Goal: Task Accomplishment & Management: Complete application form

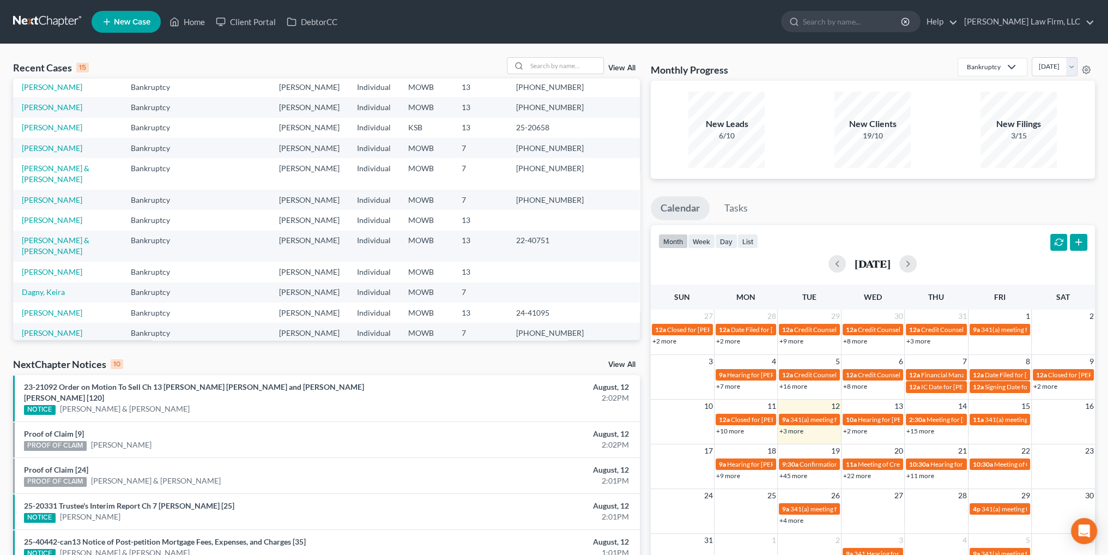
scroll to position [107, 0]
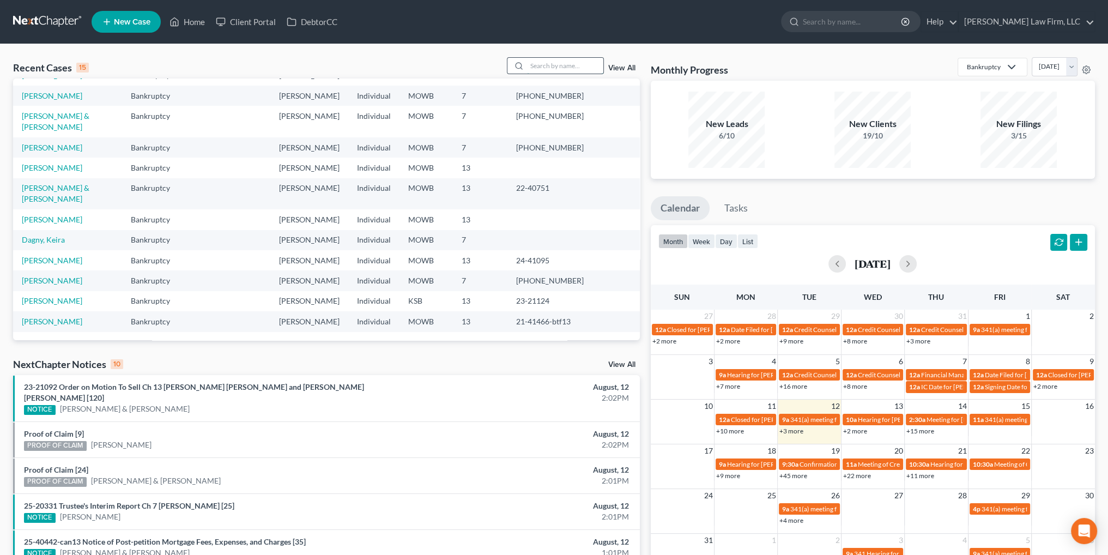
click at [541, 63] on input "search" at bounding box center [565, 66] width 76 height 16
type input "[PERSON_NAME]"
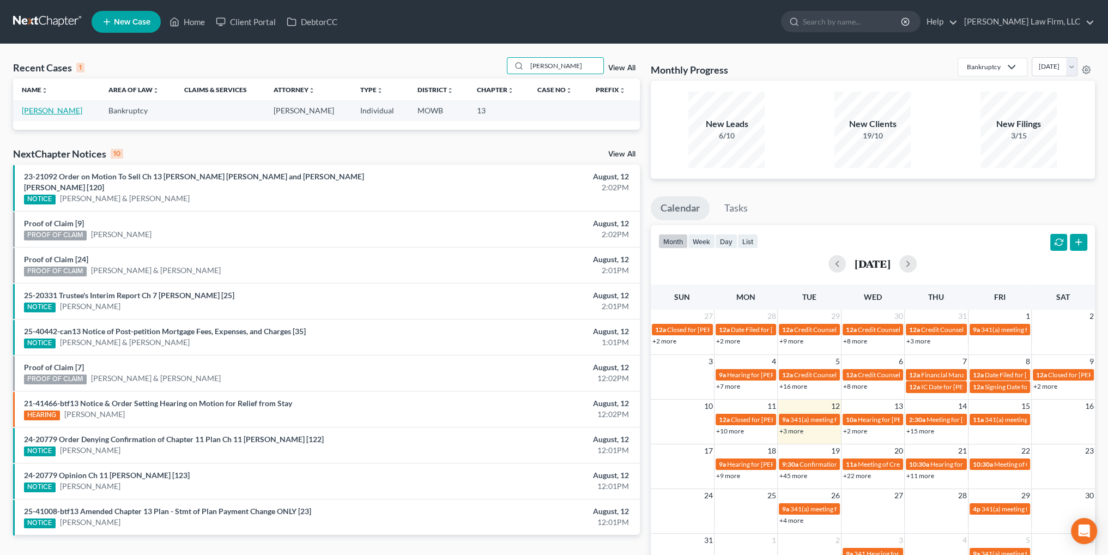
click at [41, 107] on link "[PERSON_NAME]" at bounding box center [52, 110] width 60 height 9
select select "6"
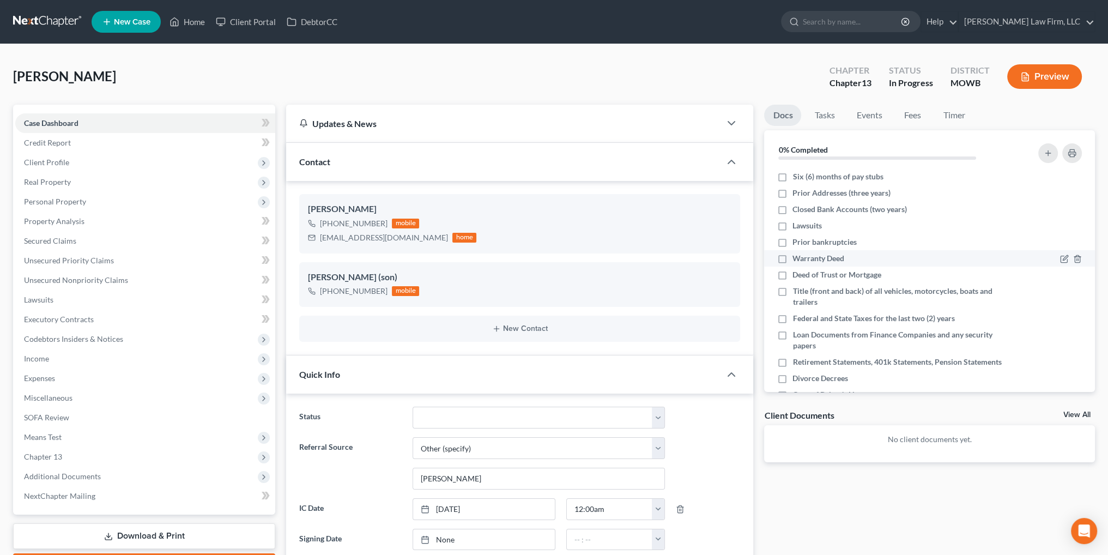
click at [792, 258] on label "Warranty Deed" at bounding box center [818, 258] width 52 height 11
click at [797, 258] on input "Warranty Deed" at bounding box center [800, 256] width 7 height 7
checkbox input "true"
click at [792, 272] on label "Deed of Trust or Mortgage" at bounding box center [836, 274] width 89 height 11
click at [797, 272] on input "Deed of Trust or Mortgage" at bounding box center [800, 272] width 7 height 7
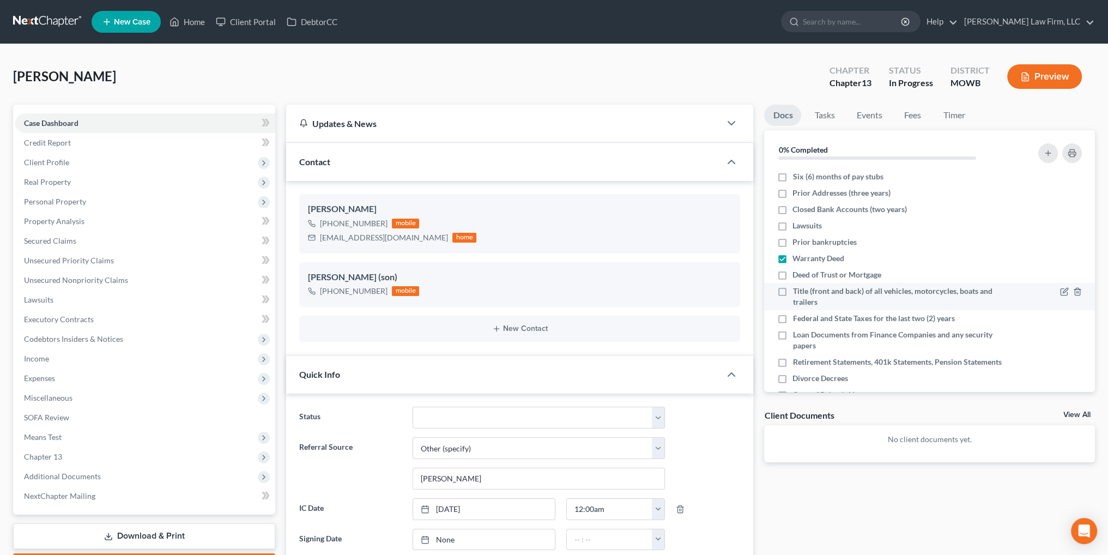
checkbox input "true"
click at [792, 289] on label "Title (front and back) of all vehicles, motorcycles, boats and trailers" at bounding box center [897, 297] width 210 height 22
click at [797, 289] on input "Title (front and back) of all vehicles, motorcycles, boats and trailers" at bounding box center [800, 289] width 7 height 7
checkbox input "true"
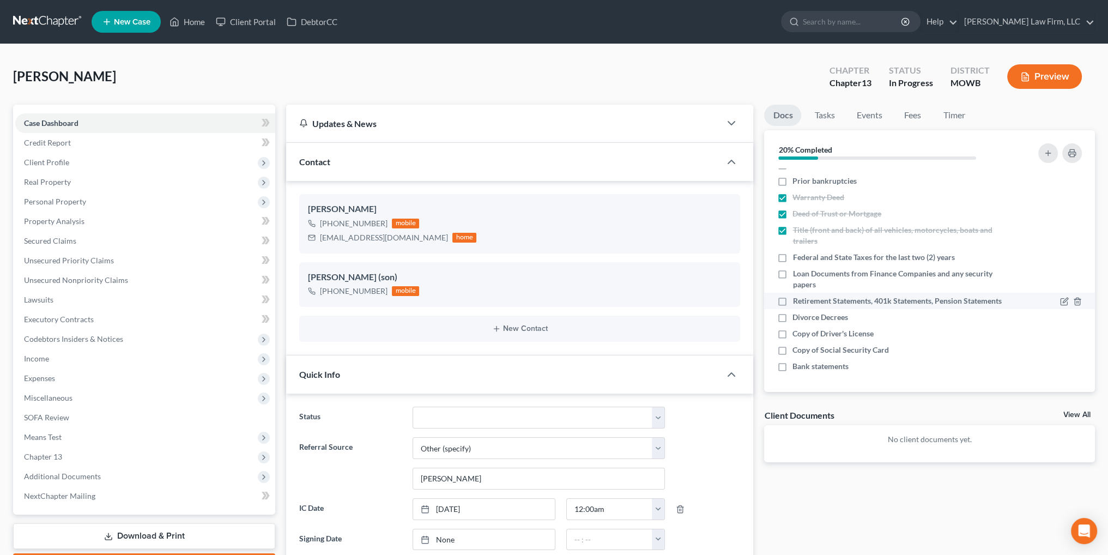
scroll to position [72, 0]
click at [792, 331] on label "Copy of Driver's License" at bounding box center [832, 333] width 81 height 11
click at [797, 331] on input "Copy of Driver's License" at bounding box center [800, 331] width 7 height 7
checkbox input "true"
drag, startPoint x: 781, startPoint y: 351, endPoint x: 1114, endPoint y: 240, distance: 350.3
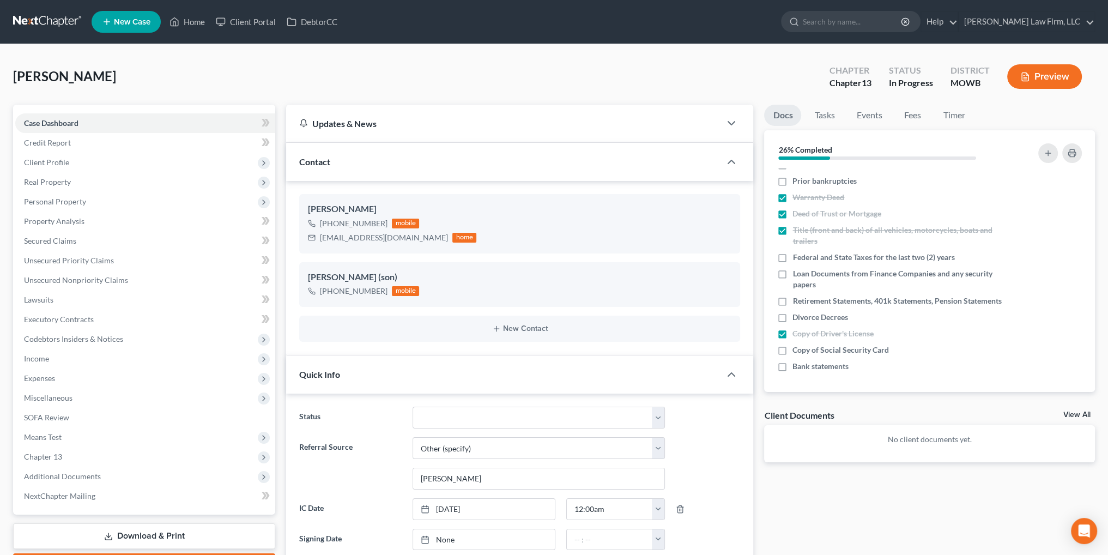
click at [792, 351] on label "Copy of Social Security Card" at bounding box center [840, 349] width 96 height 11
click at [797, 351] on input "Copy of Social Security Card" at bounding box center [800, 347] width 7 height 7
checkbox input "true"
drag, startPoint x: 830, startPoint y: 111, endPoint x: 852, endPoint y: 120, distance: 24.4
click at [830, 111] on link "Tasks" at bounding box center [824, 115] width 38 height 21
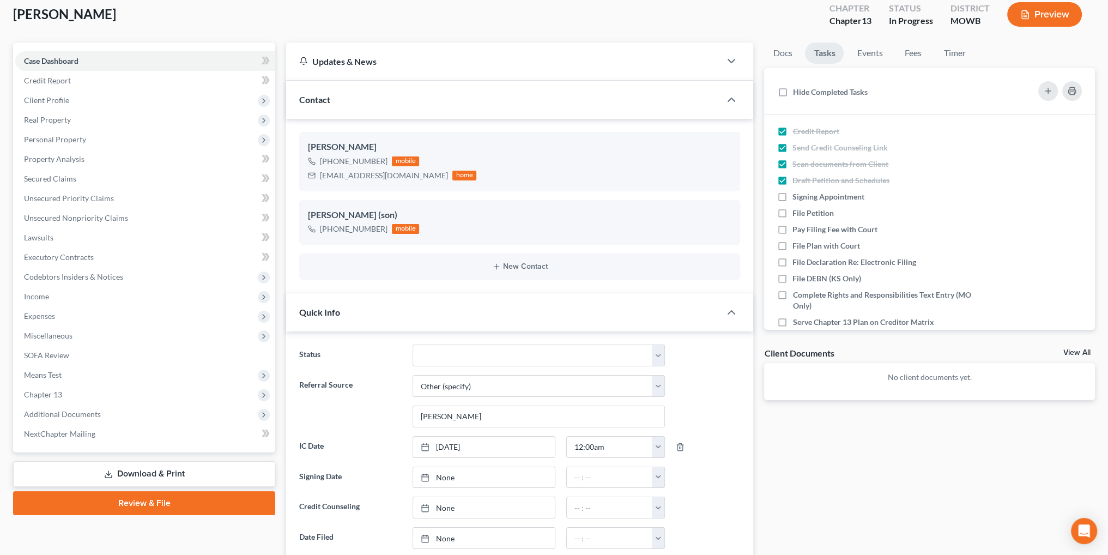
scroll to position [54, 0]
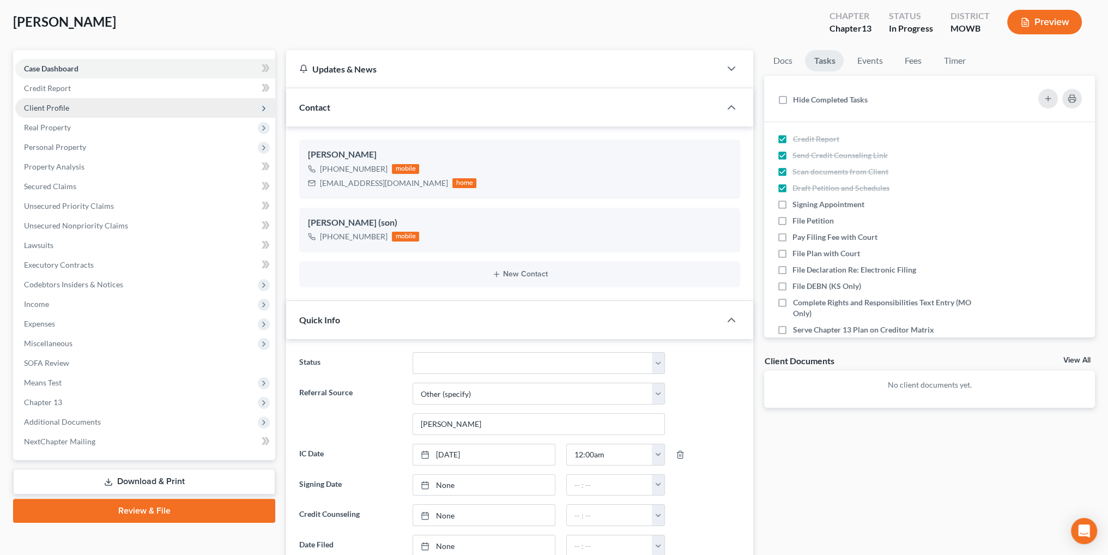
click at [50, 108] on span "Client Profile" at bounding box center [46, 107] width 45 height 9
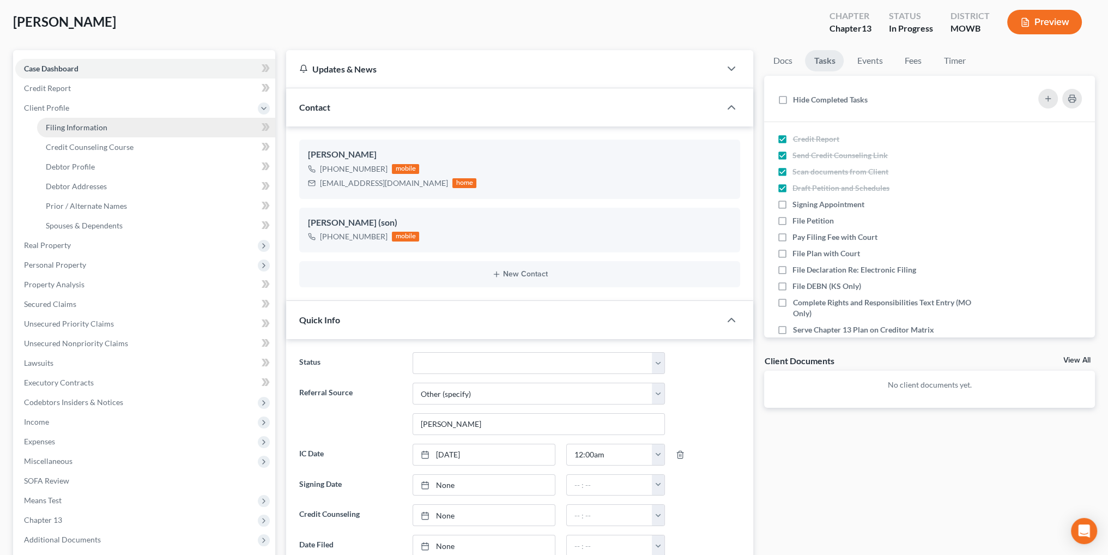
click at [59, 126] on span "Filing Information" at bounding box center [77, 127] width 62 height 9
select select "1"
select select "0"
select select "3"
select select "46"
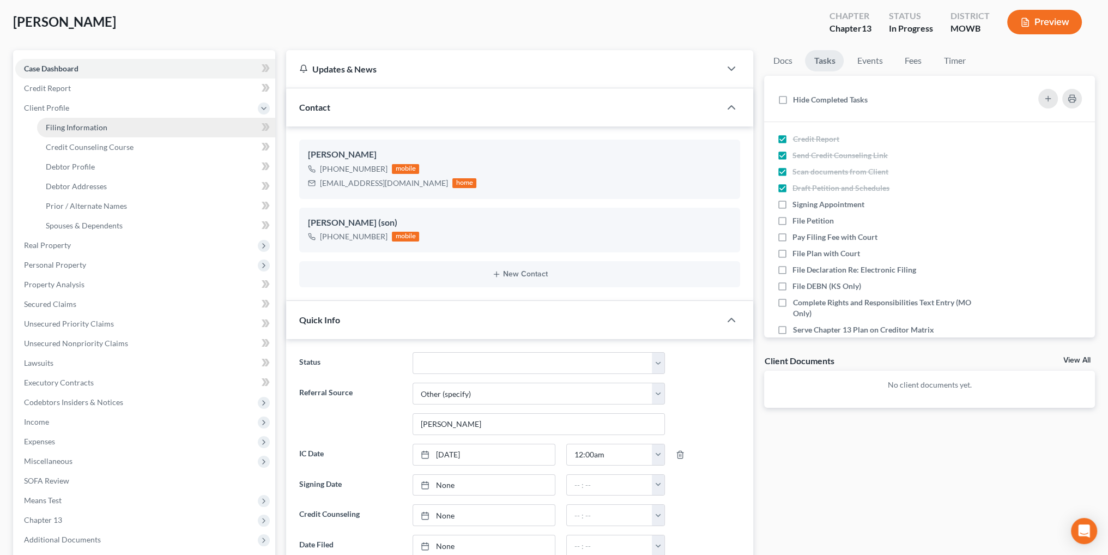
select select "3"
select select "26"
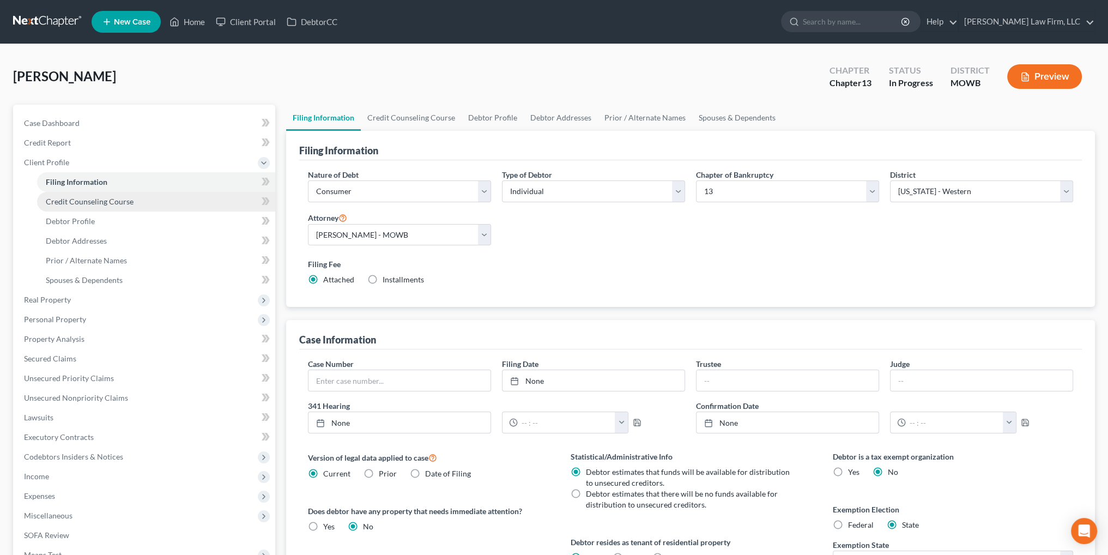
click at [88, 202] on span "Credit Counseling Course" at bounding box center [90, 201] width 88 height 9
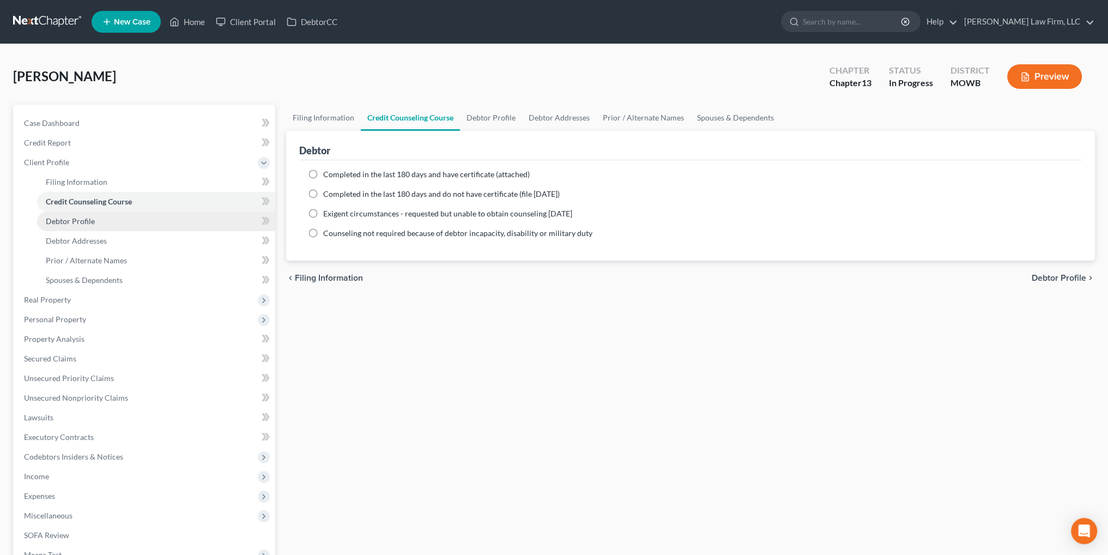
click at [66, 218] on span "Debtor Profile" at bounding box center [70, 220] width 49 height 9
select select "4"
select select "0"
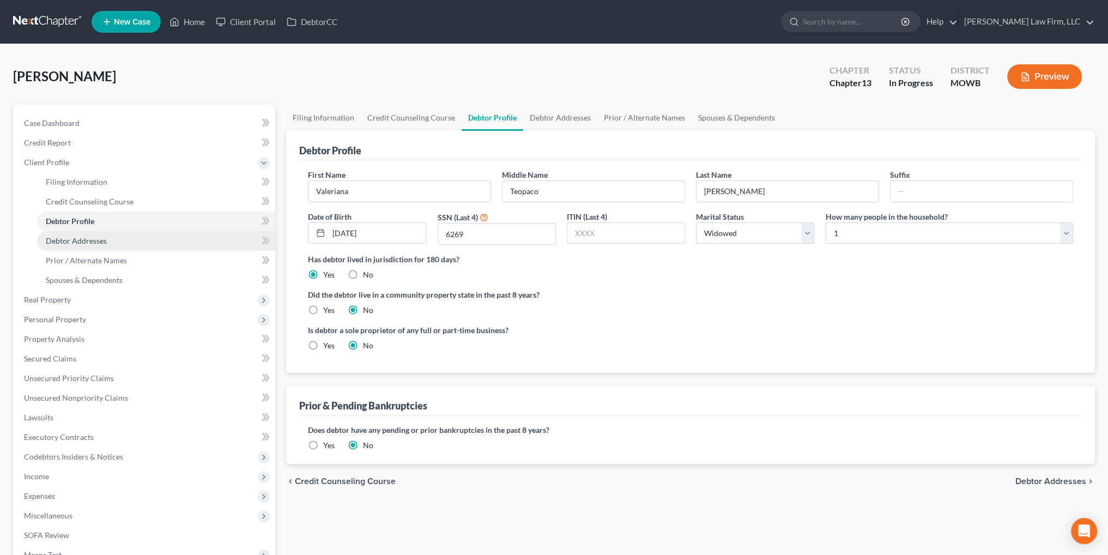
click at [69, 239] on span "Debtor Addresses" at bounding box center [76, 240] width 61 height 9
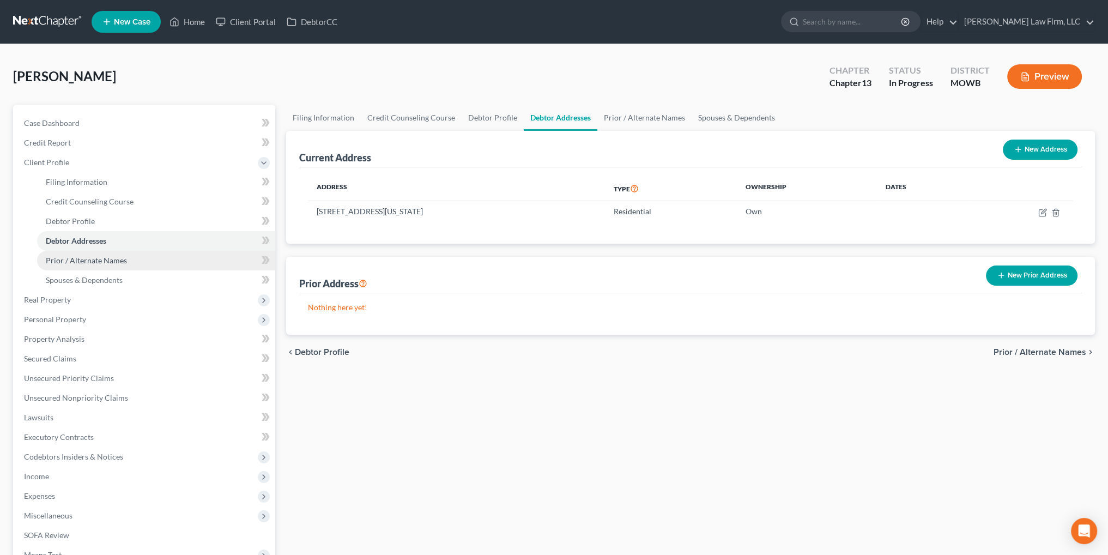
click at [69, 260] on span "Prior / Alternate Names" at bounding box center [86, 260] width 81 height 9
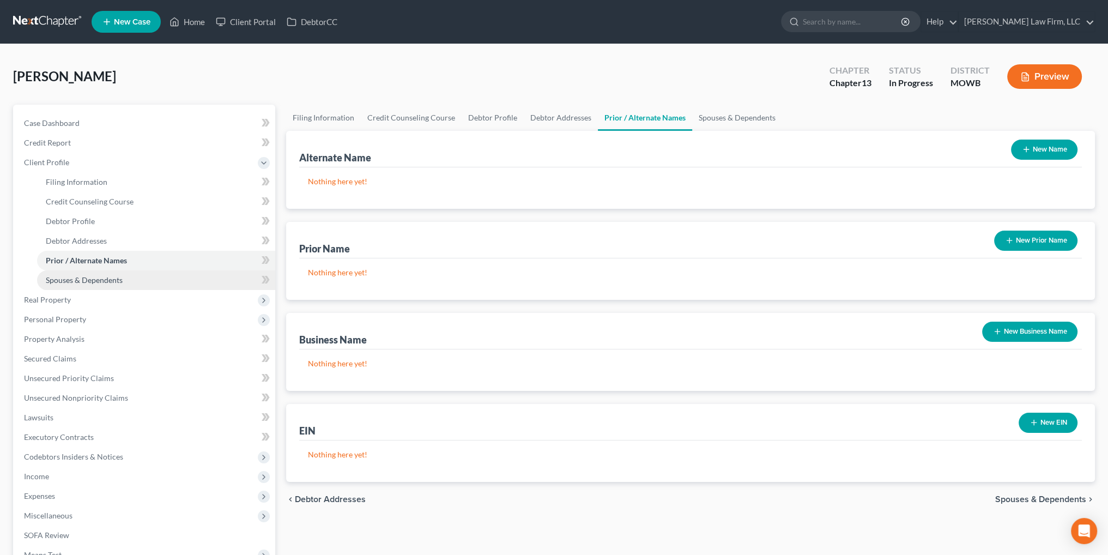
click at [68, 280] on span "Spouses & Dependents" at bounding box center [84, 279] width 77 height 9
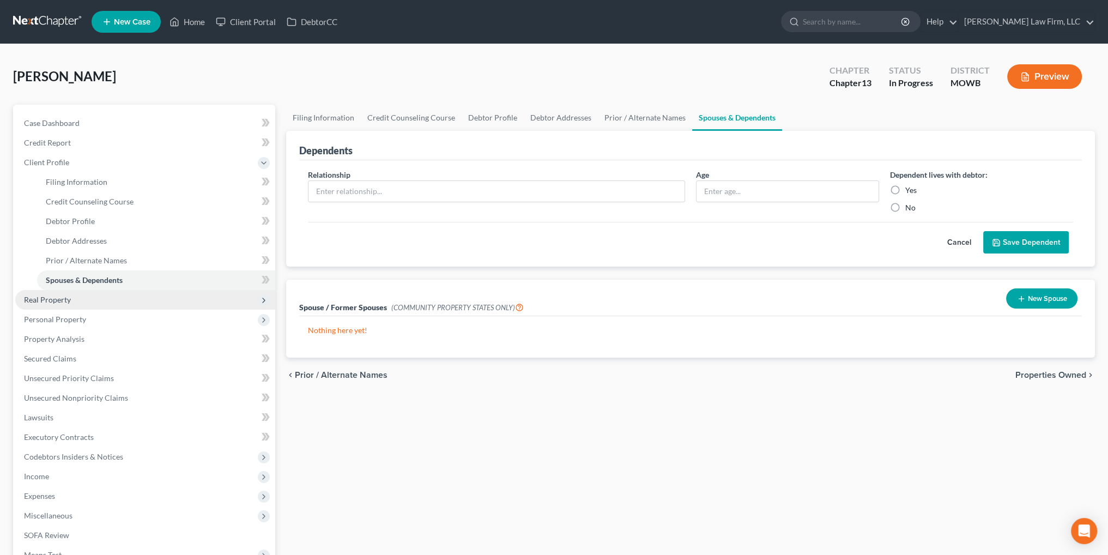
click at [50, 299] on span "Real Property" at bounding box center [47, 299] width 47 height 9
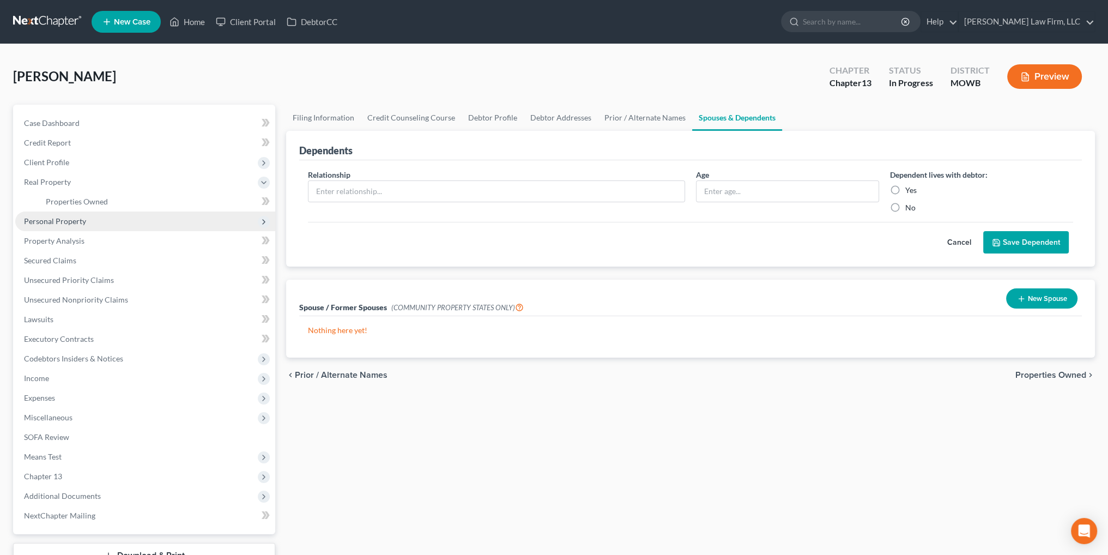
click at [58, 221] on span "Personal Property" at bounding box center [55, 220] width 62 height 9
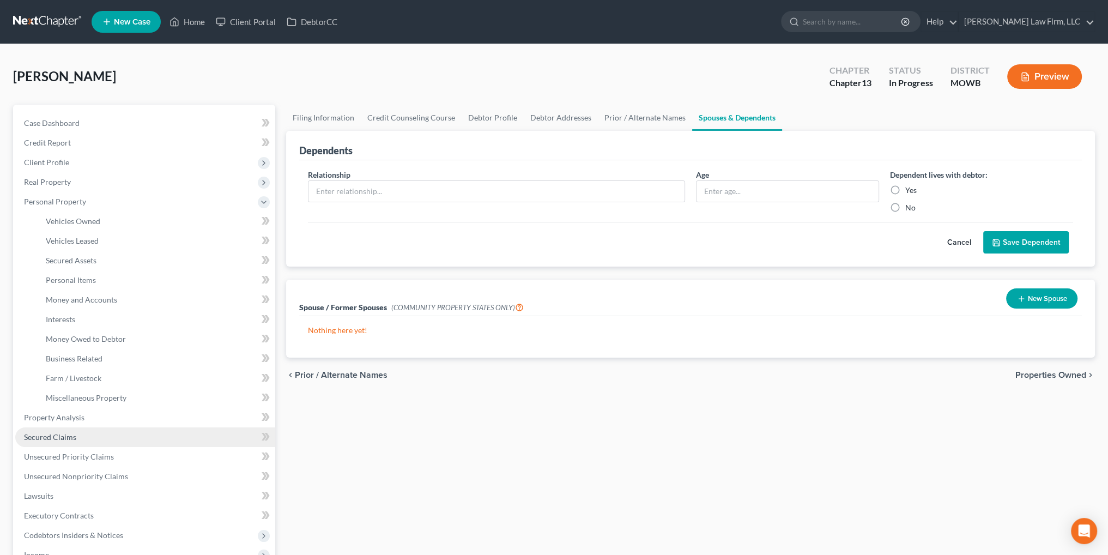
click at [62, 433] on span "Secured Claims" at bounding box center [50, 436] width 52 height 9
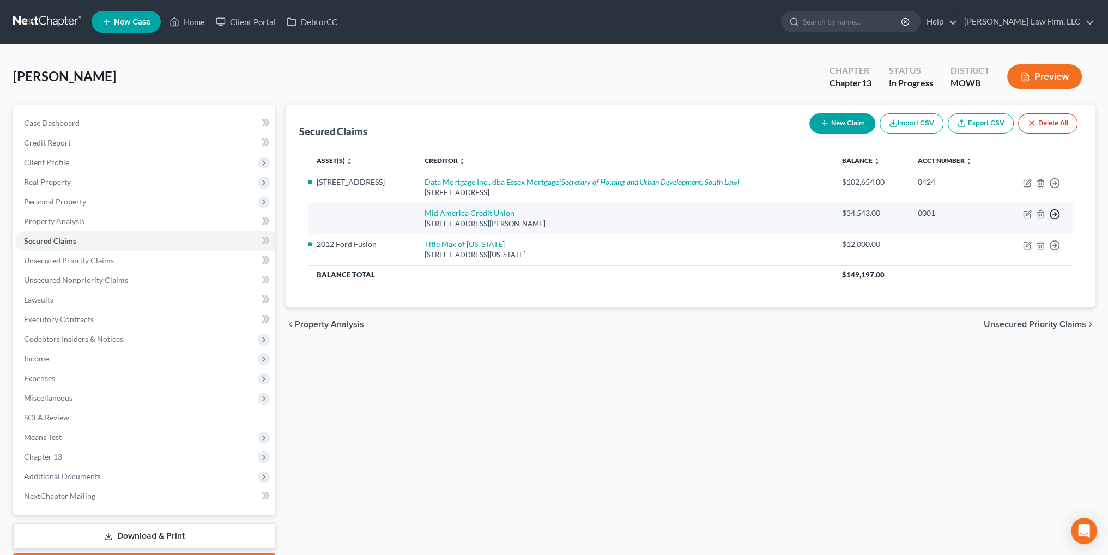
click at [1053, 189] on icon "button" at bounding box center [1054, 183] width 11 height 11
click at [995, 239] on link "Move to F" at bounding box center [1004, 241] width 91 height 19
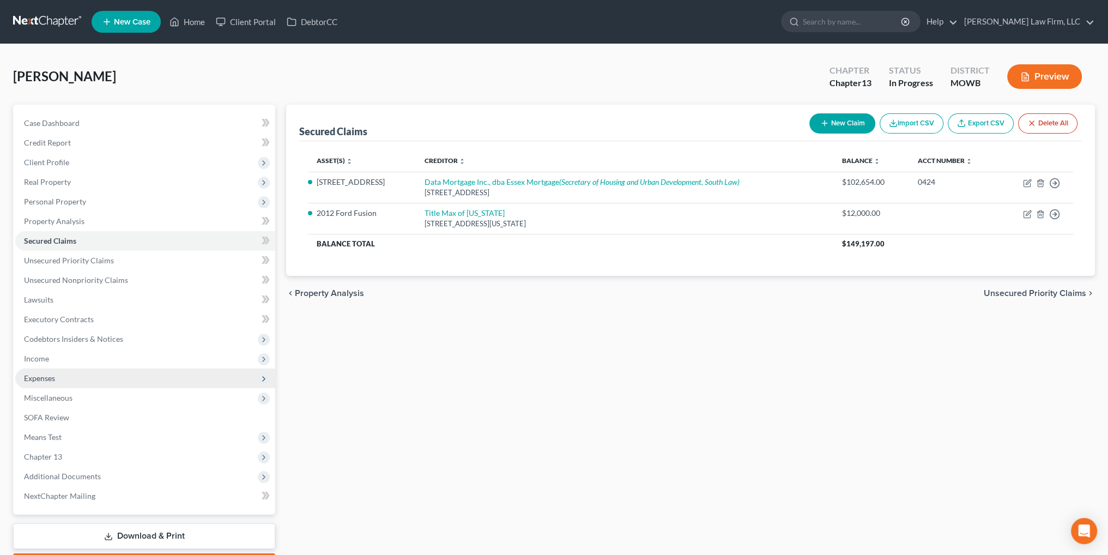
click at [43, 379] on span "Expenses" at bounding box center [39, 377] width 31 height 9
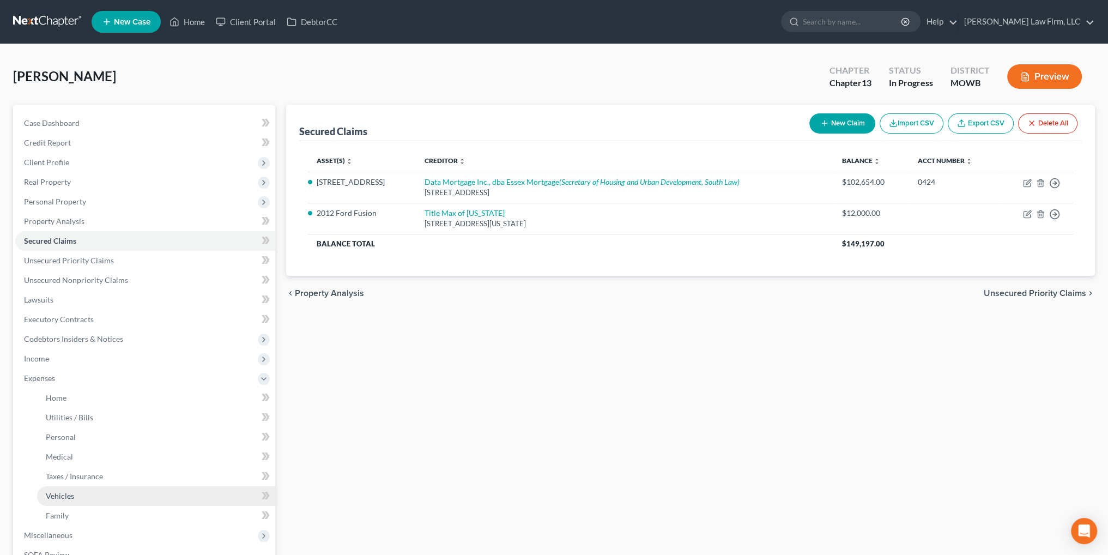
click at [60, 495] on span "Vehicles" at bounding box center [60, 495] width 28 height 9
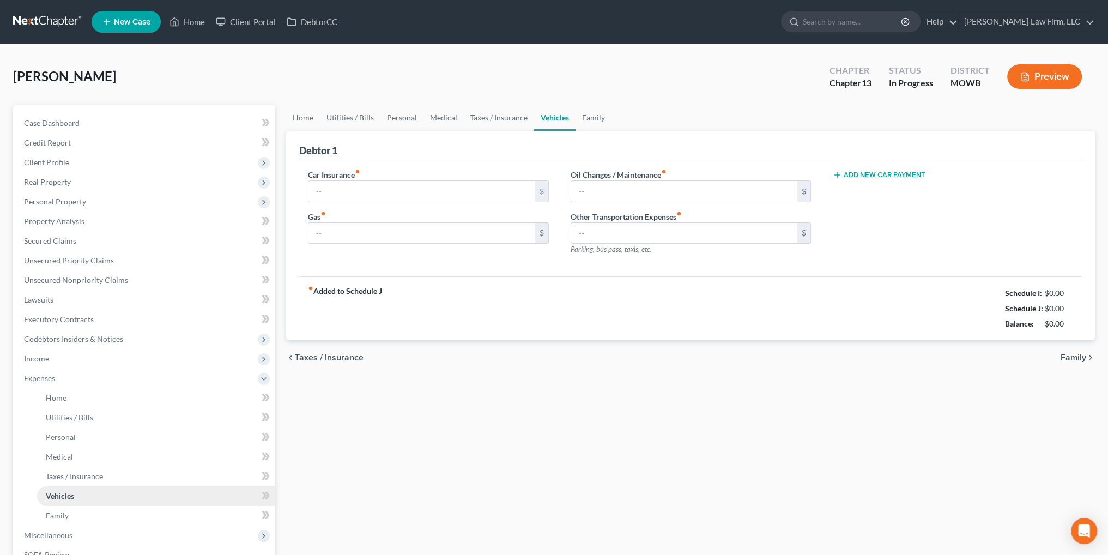
type input "130.00"
type input "40.00"
type input "0.00"
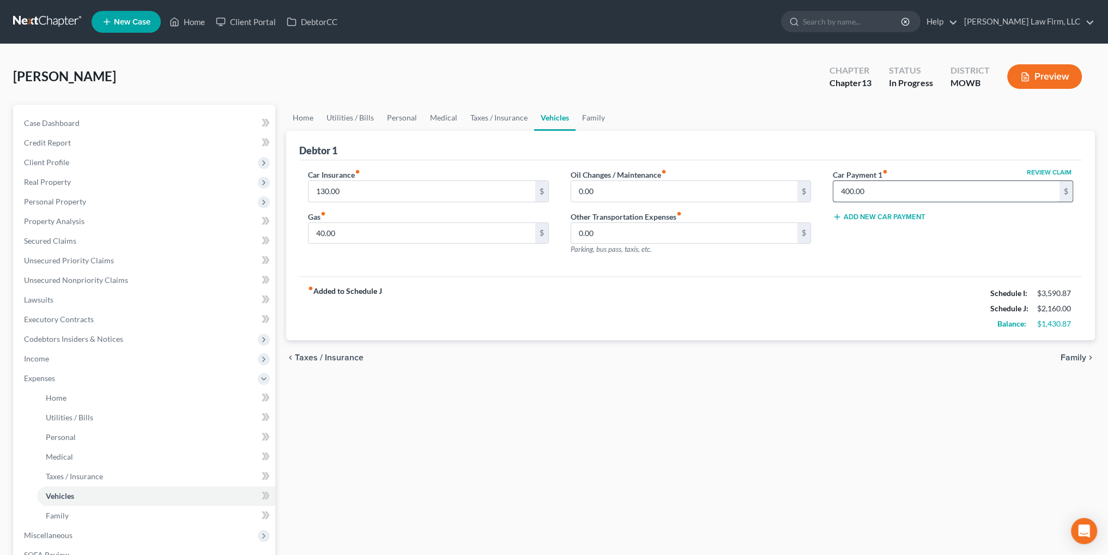
click at [876, 188] on input "400.00" at bounding box center [946, 191] width 226 height 21
type input "0.00"
click at [64, 515] on span "Family" at bounding box center [57, 515] width 23 height 9
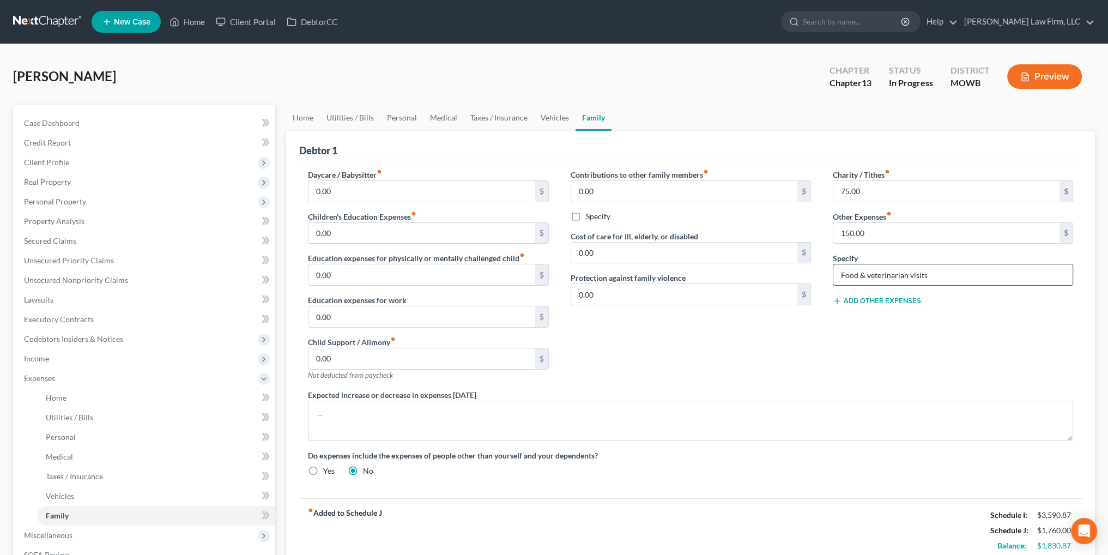
click at [843, 271] on input "Food & veterinarian visits" at bounding box center [952, 274] width 239 height 21
type input "Pet food & veterinarian visits"
click at [59, 530] on span "Miscellaneous" at bounding box center [48, 534] width 48 height 9
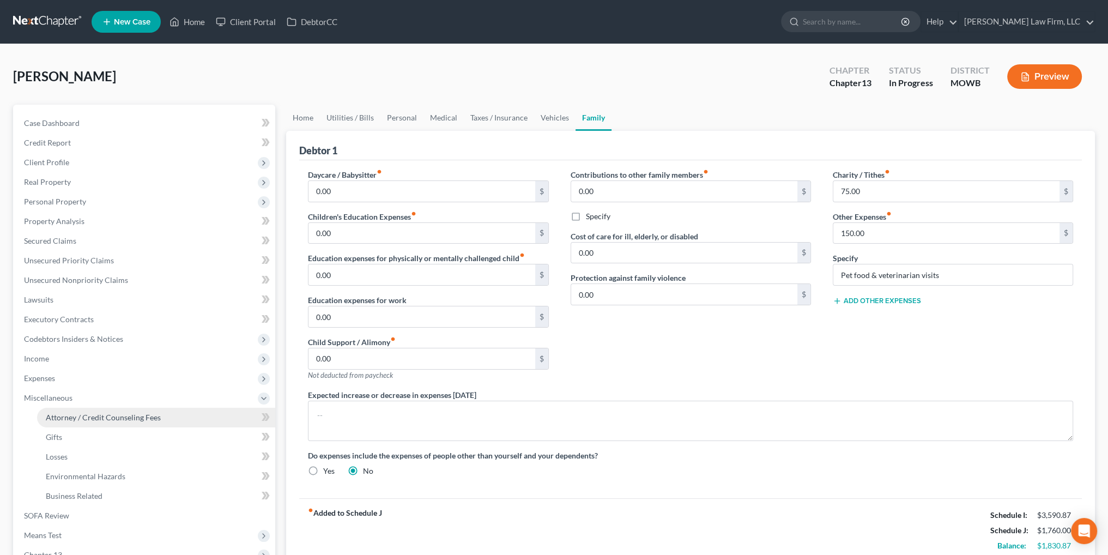
click at [109, 419] on span "Attorney / Credit Counseling Fees" at bounding box center [103, 416] width 115 height 9
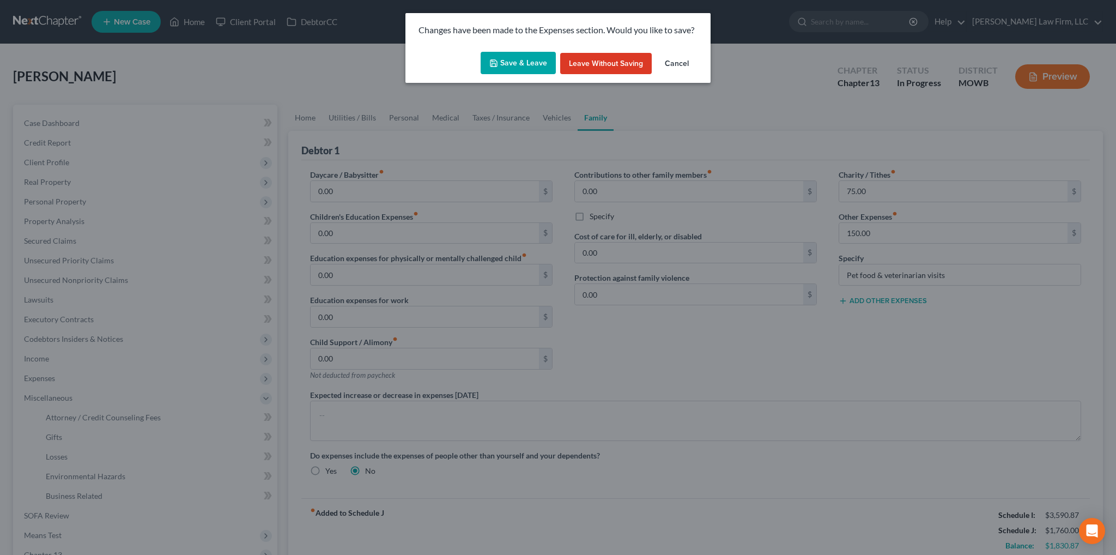
click at [495, 62] on icon "button" at bounding box center [493, 63] width 9 height 9
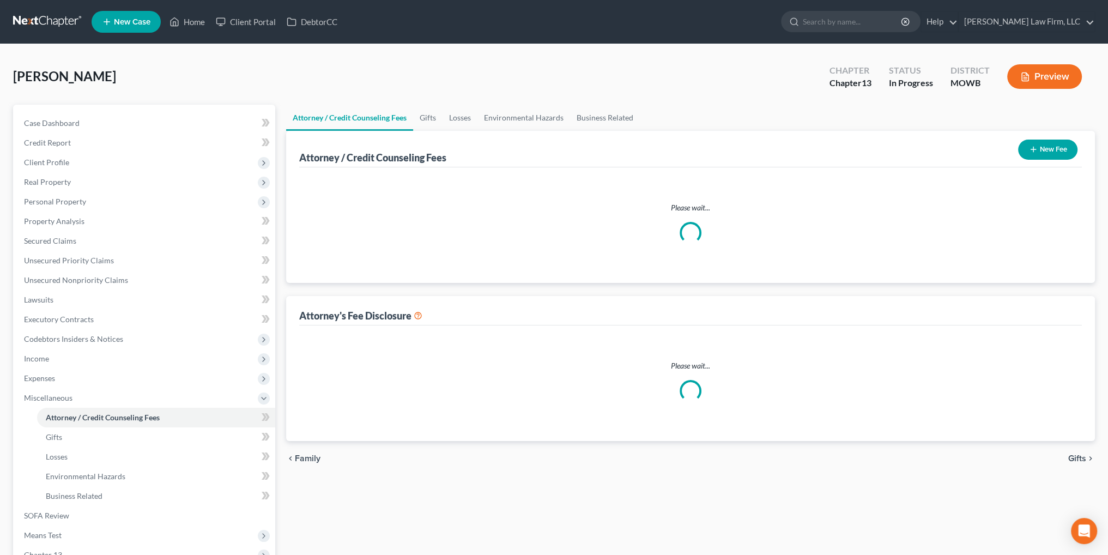
select select "2"
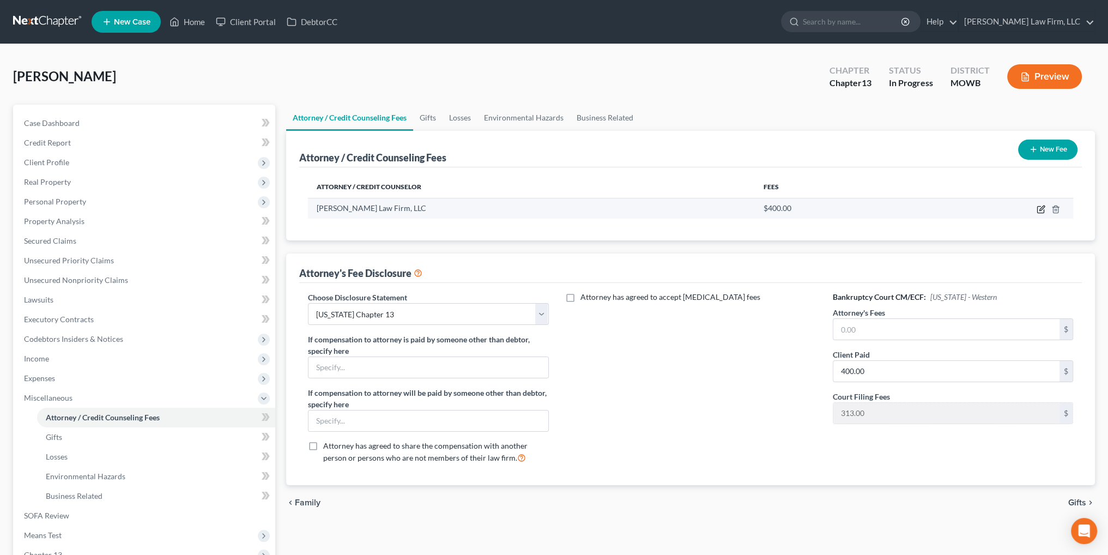
click at [1041, 210] on icon "button" at bounding box center [1040, 209] width 9 height 9
select select "26"
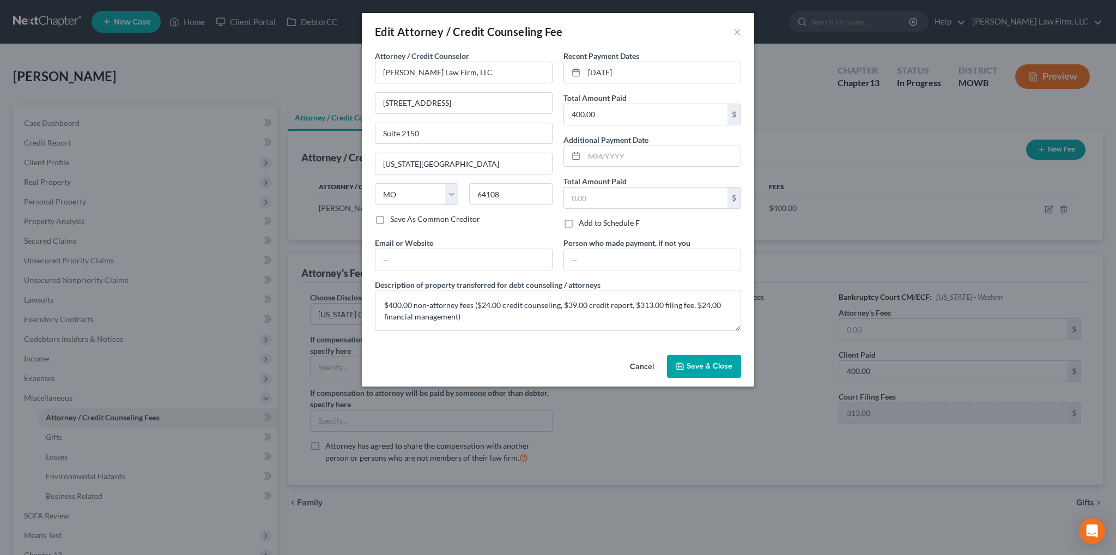
click at [643, 362] on button "Cancel" at bounding box center [641, 367] width 41 height 22
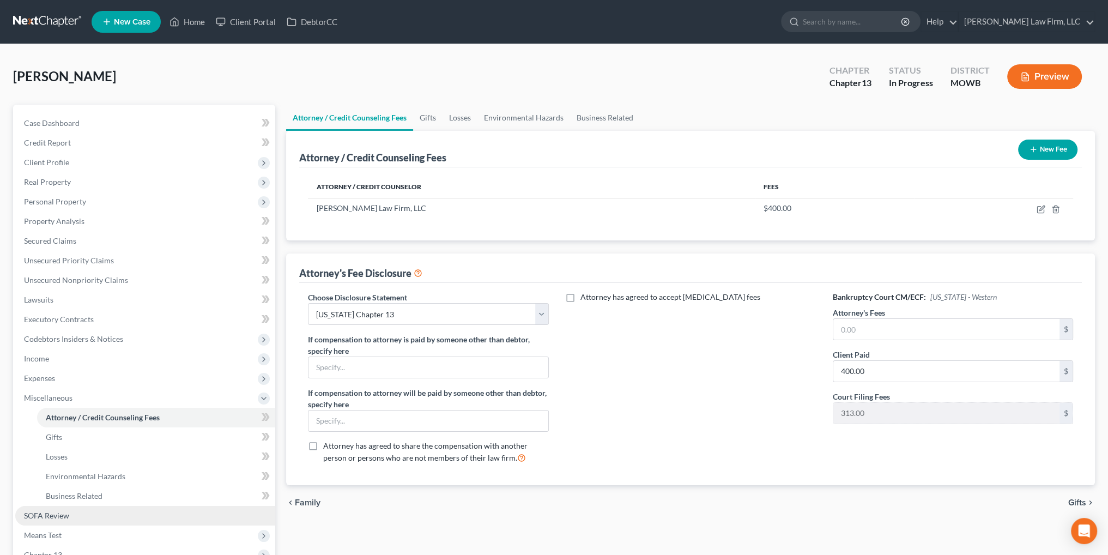
click at [53, 517] on span "SOFA Review" at bounding box center [46, 515] width 45 height 9
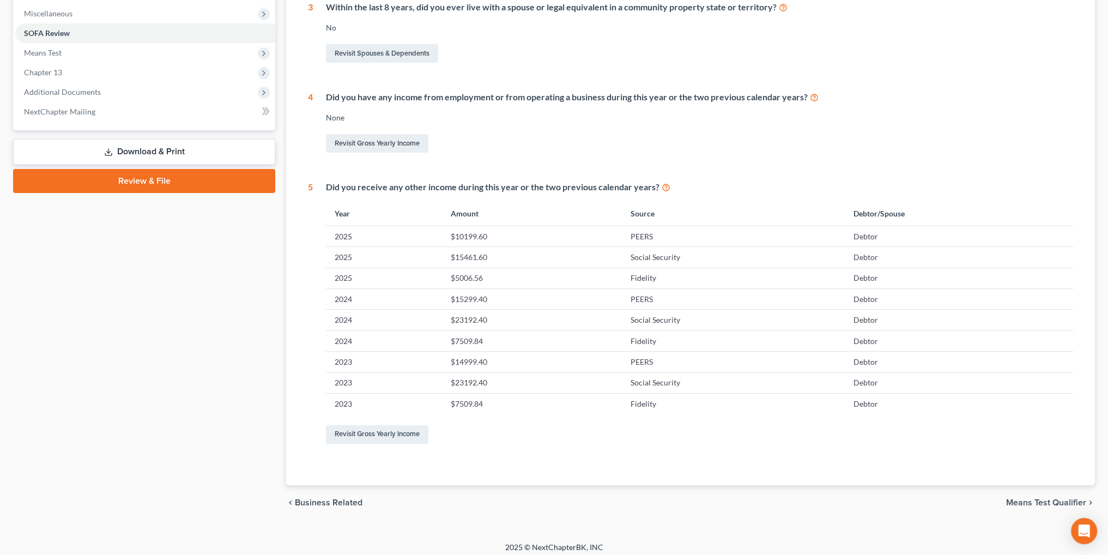
scroll to position [389, 0]
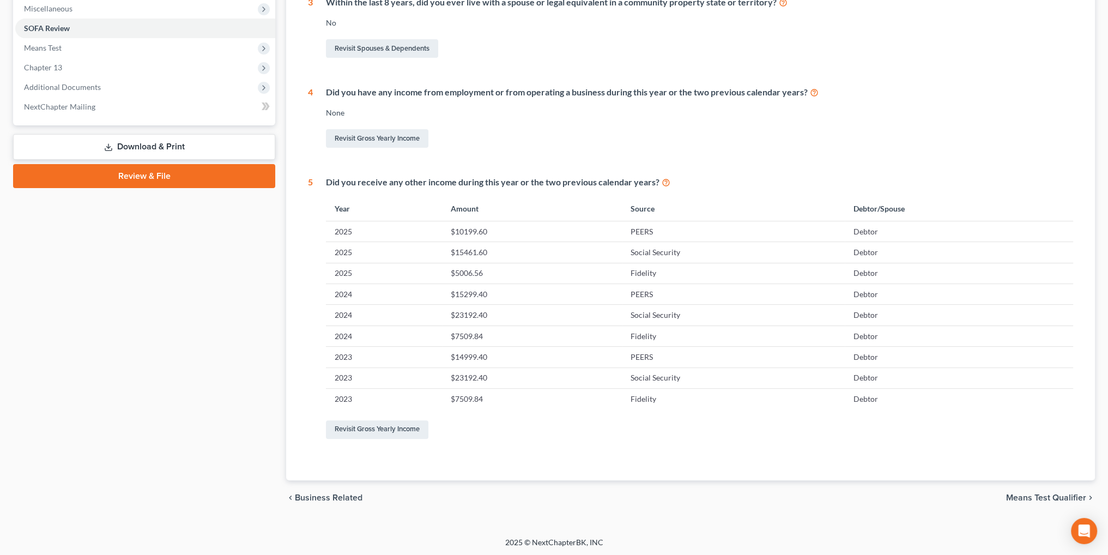
click at [1011, 493] on span "Means Test Qualifier" at bounding box center [1046, 497] width 80 height 9
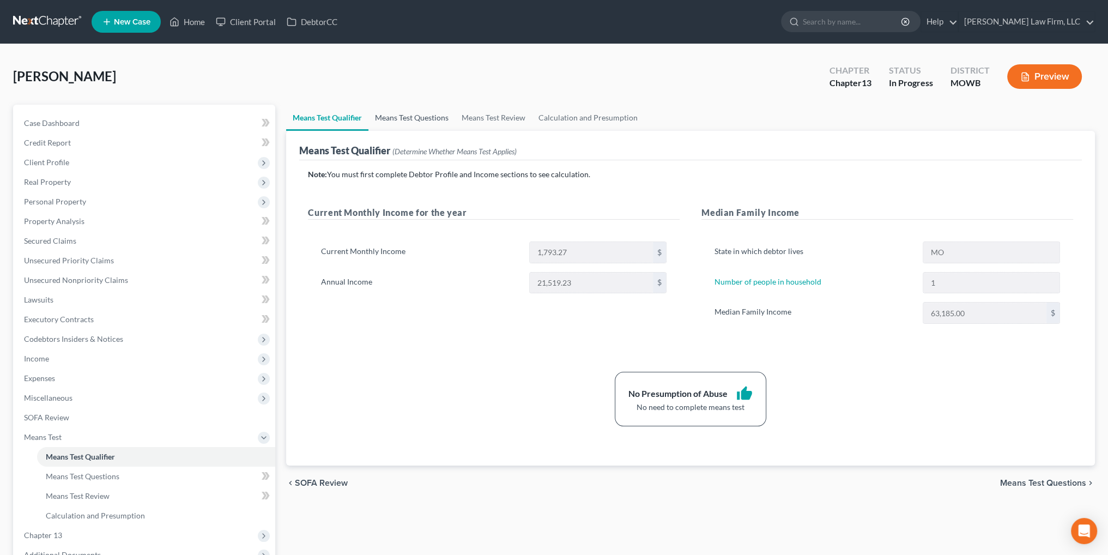
click at [427, 116] on link "Means Test Questions" at bounding box center [411, 118] width 87 height 26
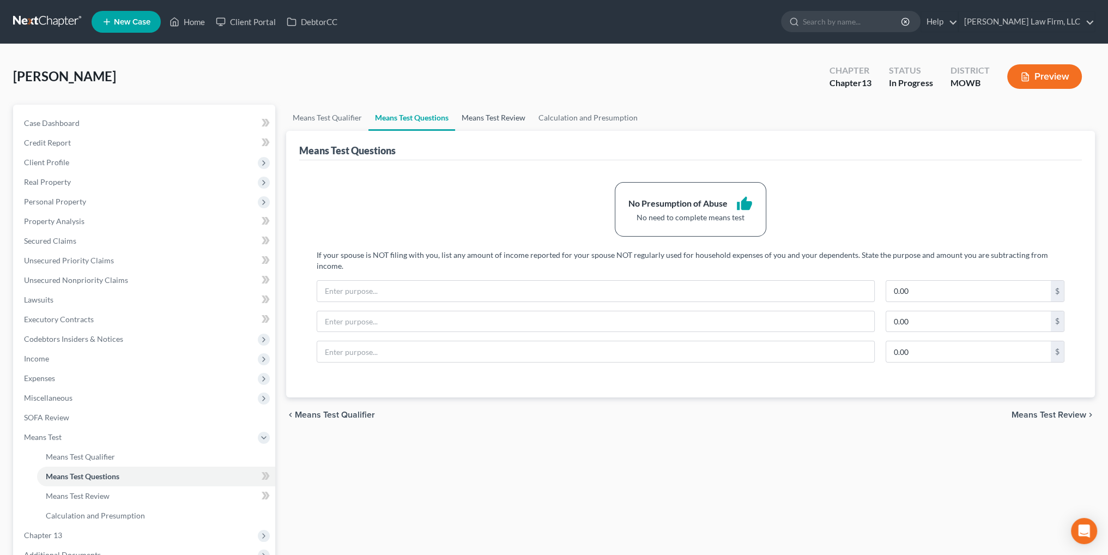
click at [494, 114] on link "Means Test Review" at bounding box center [493, 118] width 77 height 26
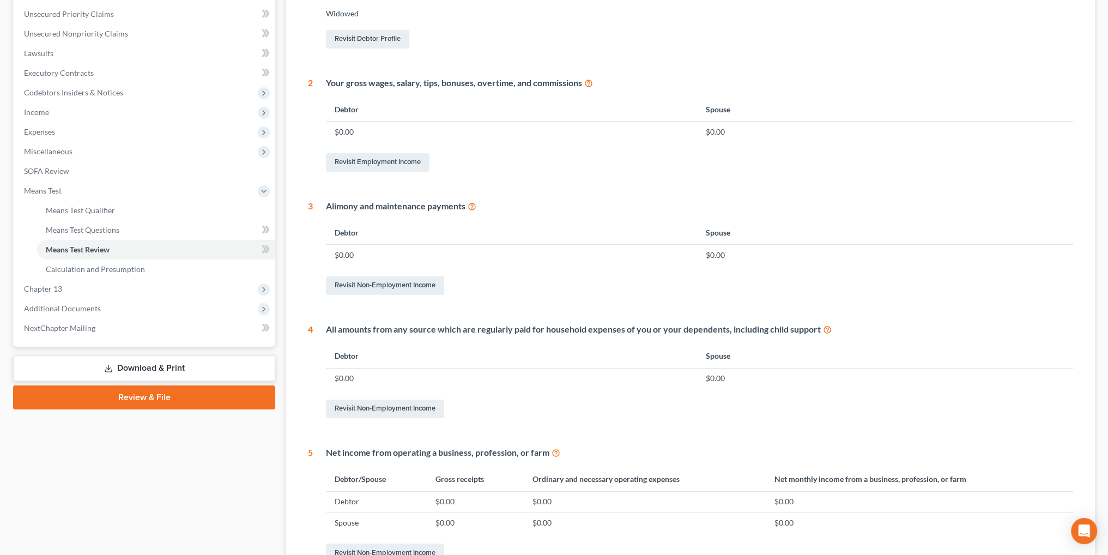
scroll to position [98, 0]
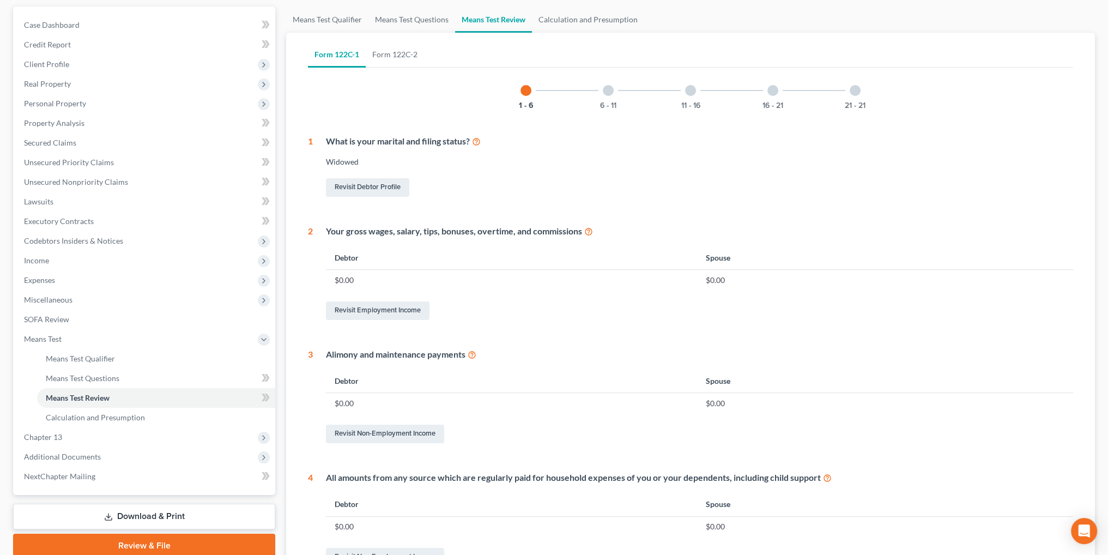
click at [606, 89] on div at bounding box center [608, 90] width 11 height 11
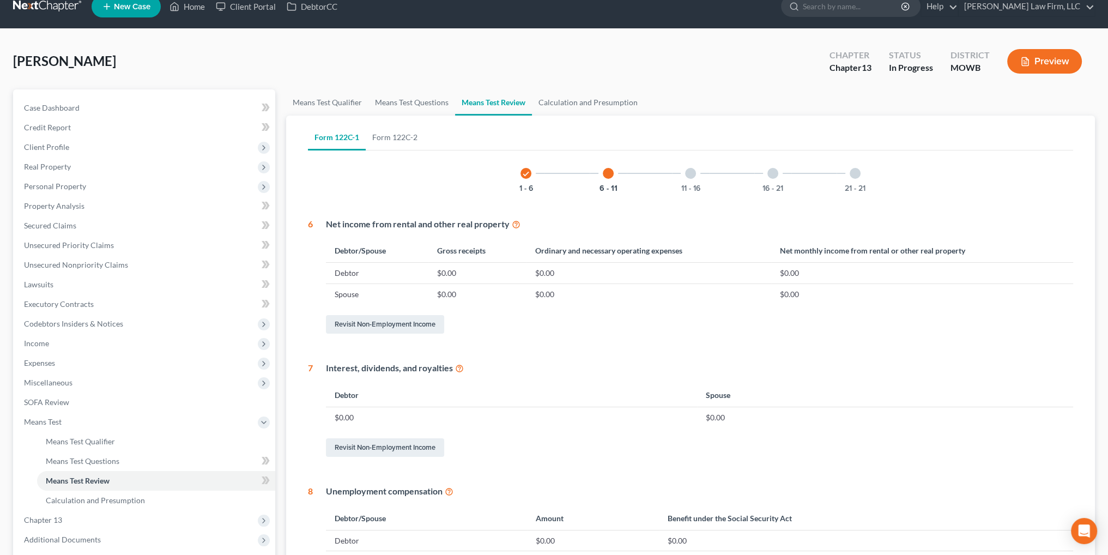
scroll to position [0, 0]
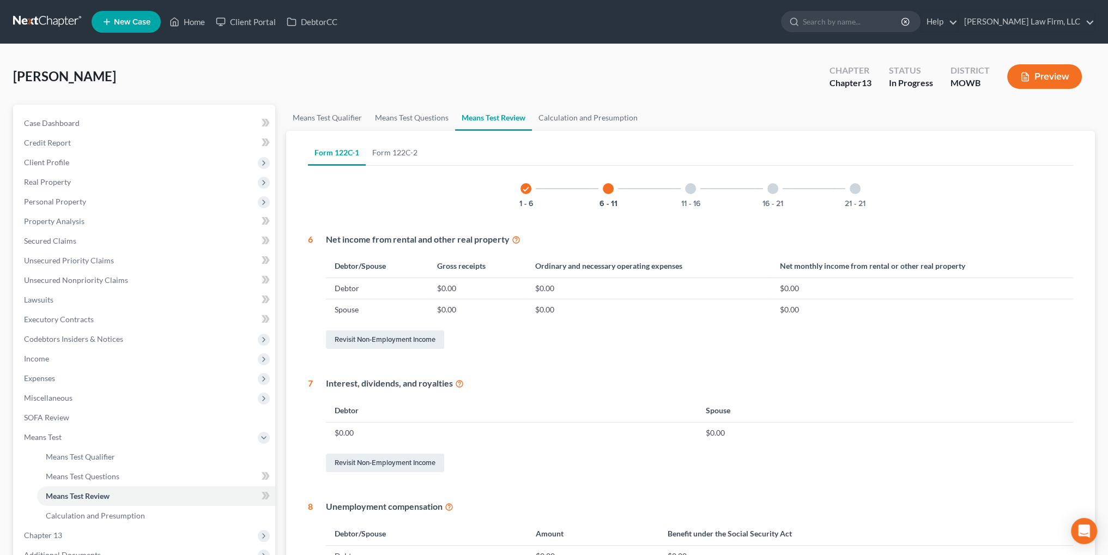
click at [686, 190] on div at bounding box center [690, 188] width 11 height 11
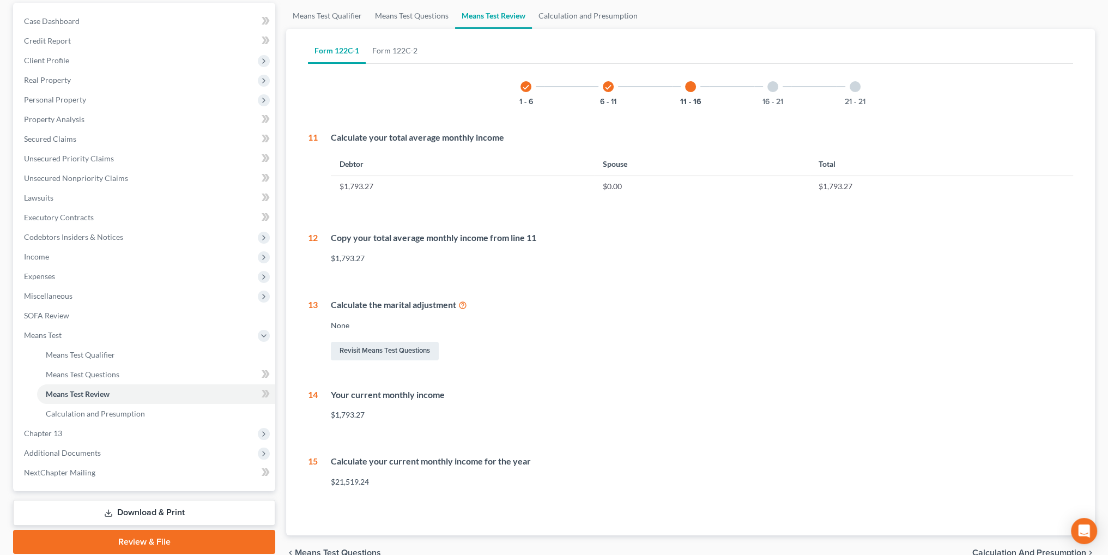
scroll to position [109, 0]
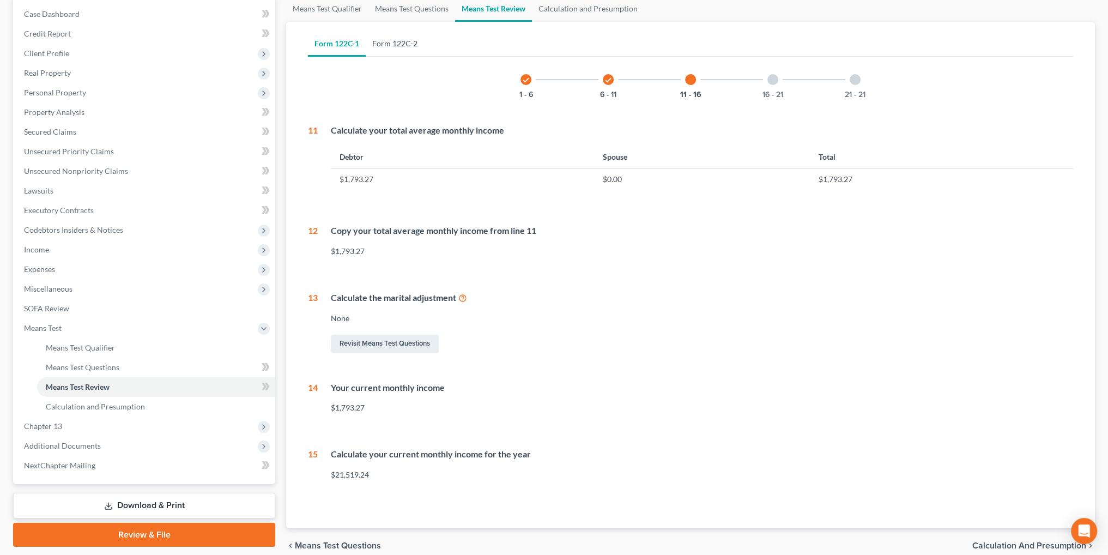
click at [402, 41] on link "Form 122C-2" at bounding box center [395, 44] width 58 height 26
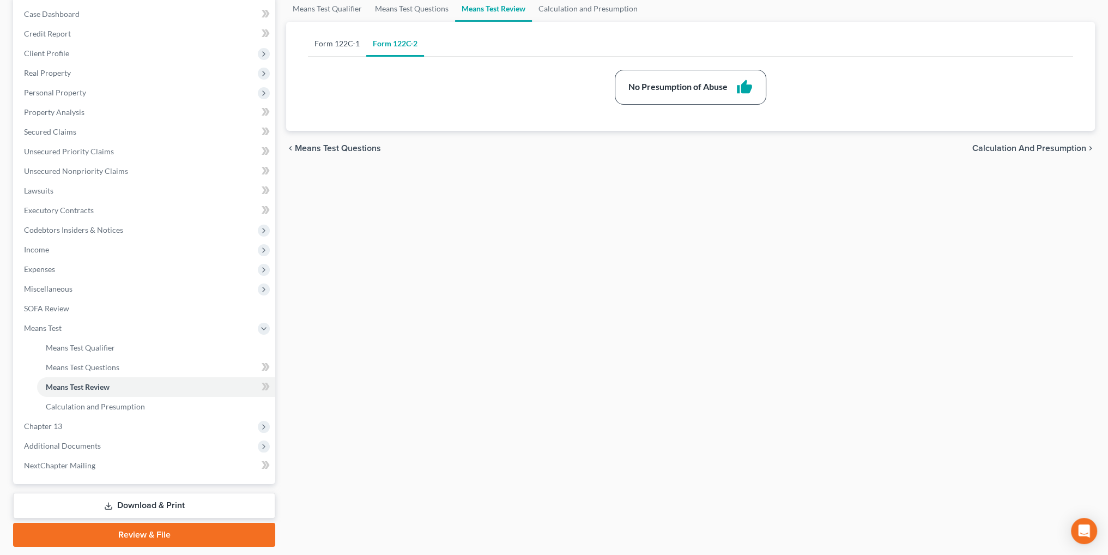
click at [339, 38] on link "Form 122C-1" at bounding box center [337, 44] width 58 height 26
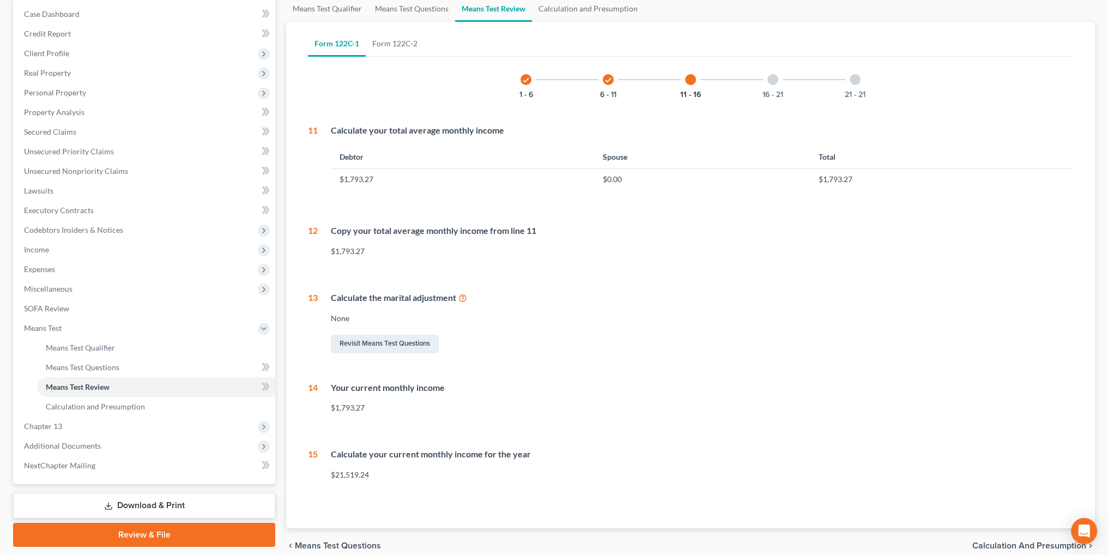
click at [769, 80] on div at bounding box center [772, 79] width 11 height 11
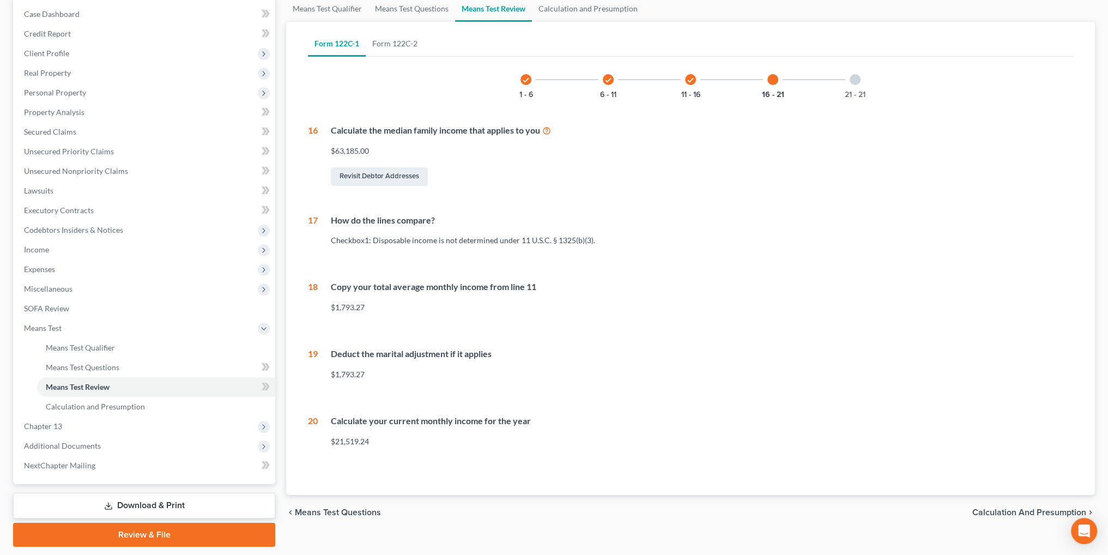
click at [852, 80] on div at bounding box center [854, 79] width 11 height 11
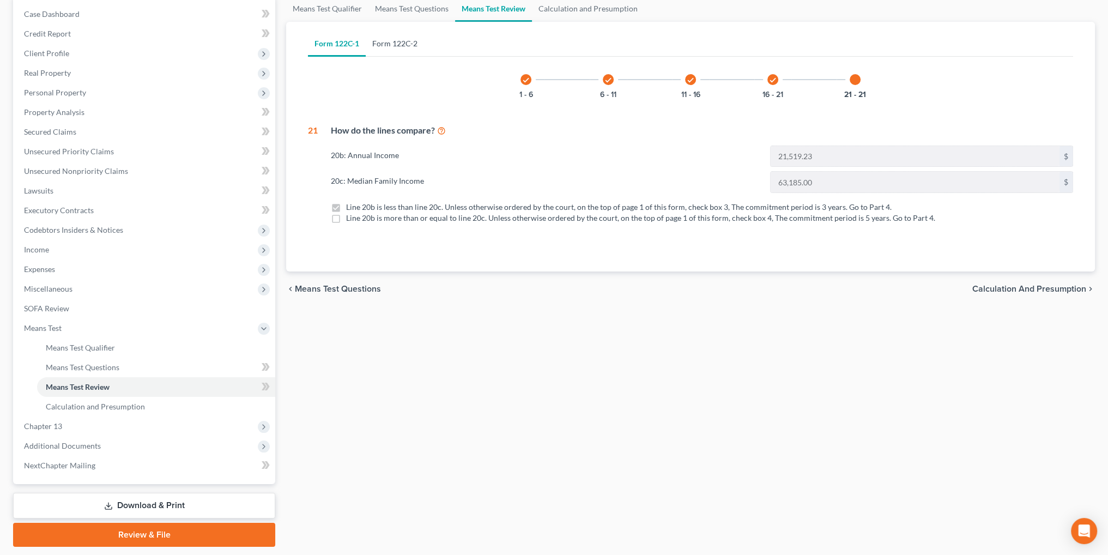
click at [410, 40] on link "Form 122C-2" at bounding box center [395, 44] width 58 height 26
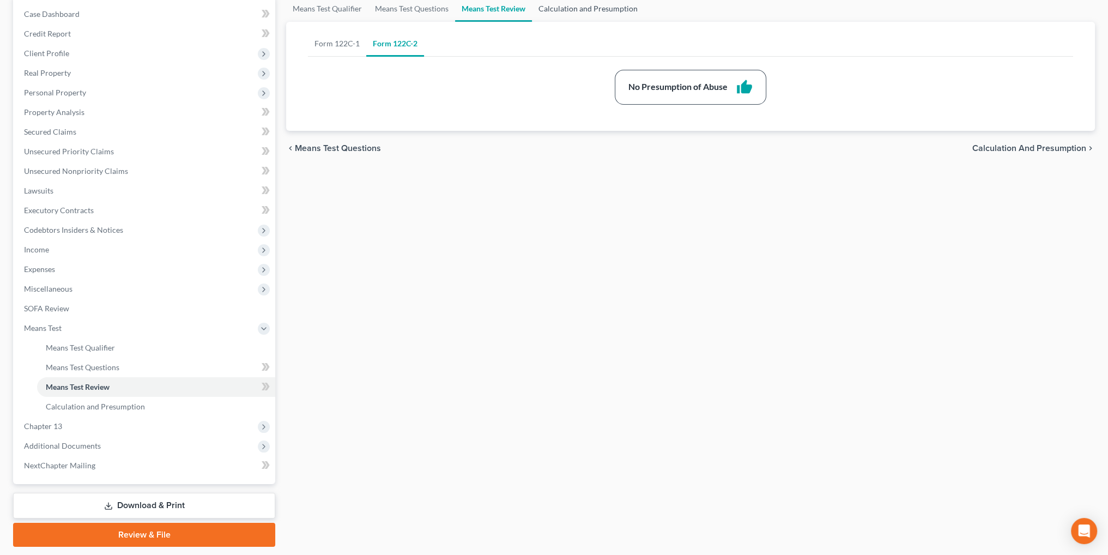
click at [579, 9] on link "Calculation and Presumption" at bounding box center [588, 9] width 112 height 26
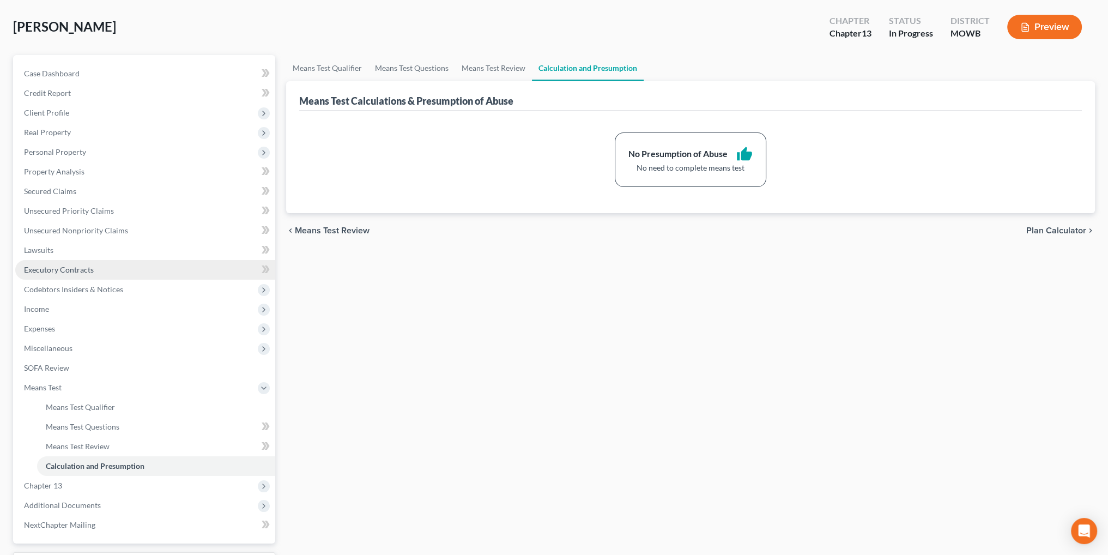
scroll to position [109, 0]
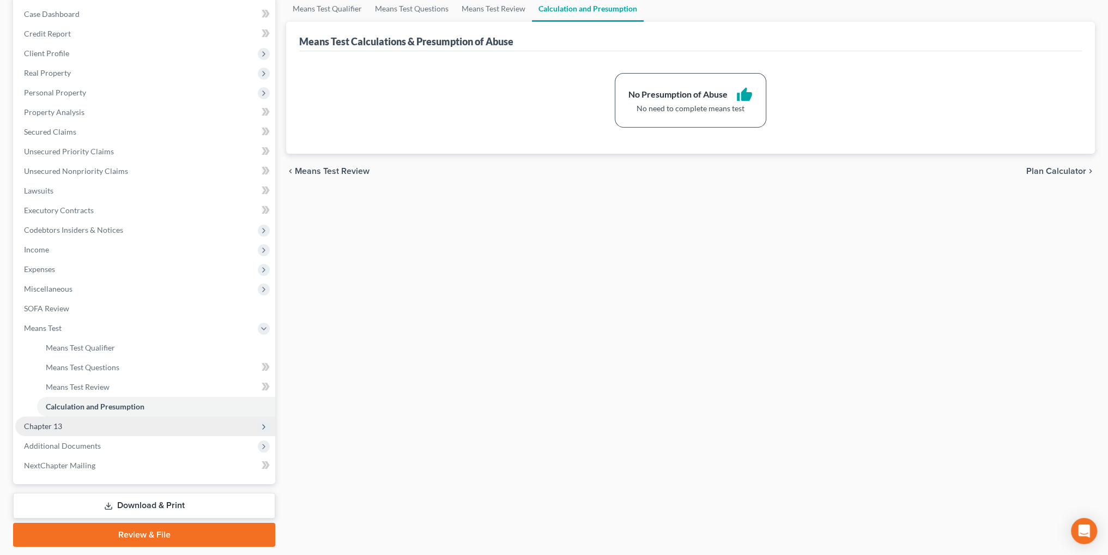
click at [42, 421] on span "Chapter 13" at bounding box center [43, 425] width 38 height 9
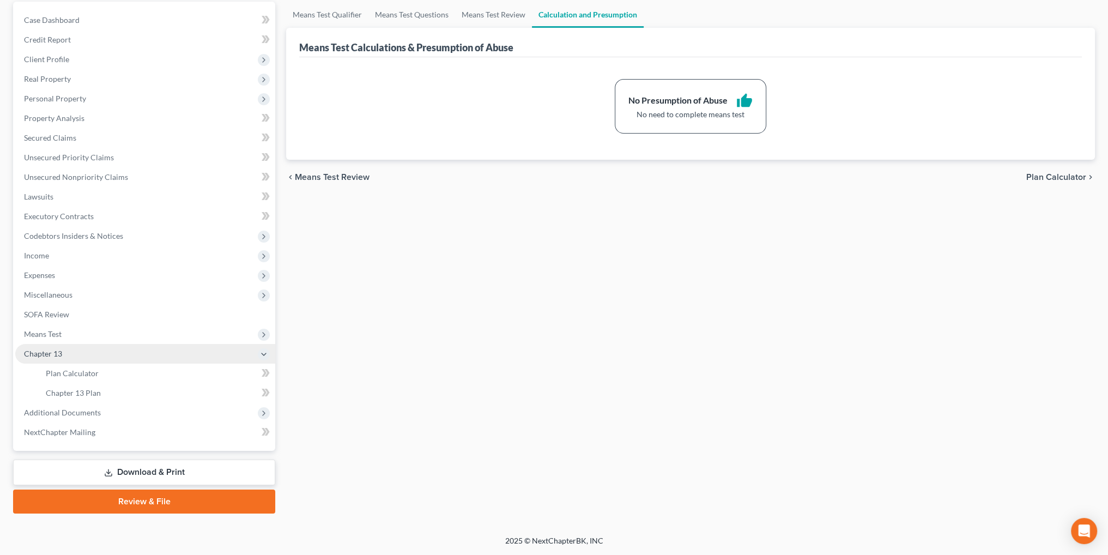
scroll to position [102, 0]
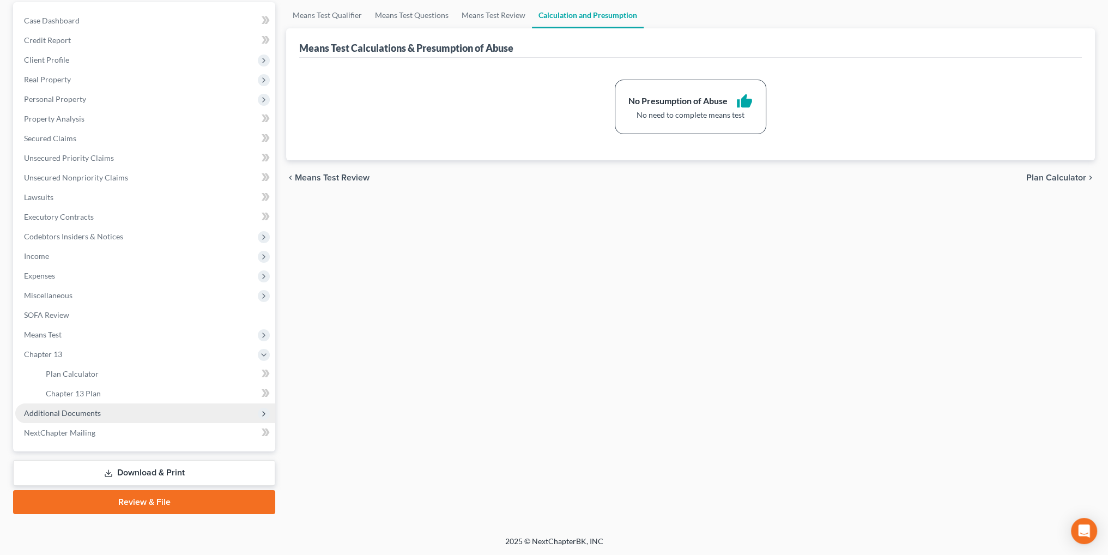
click at [64, 412] on span "Additional Documents" at bounding box center [62, 412] width 77 height 9
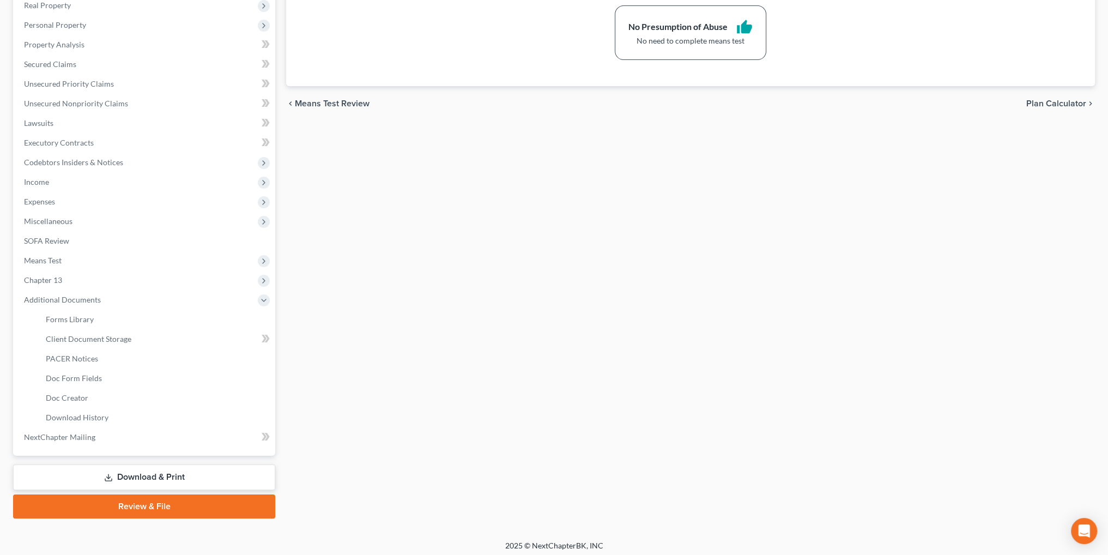
scroll to position [181, 0]
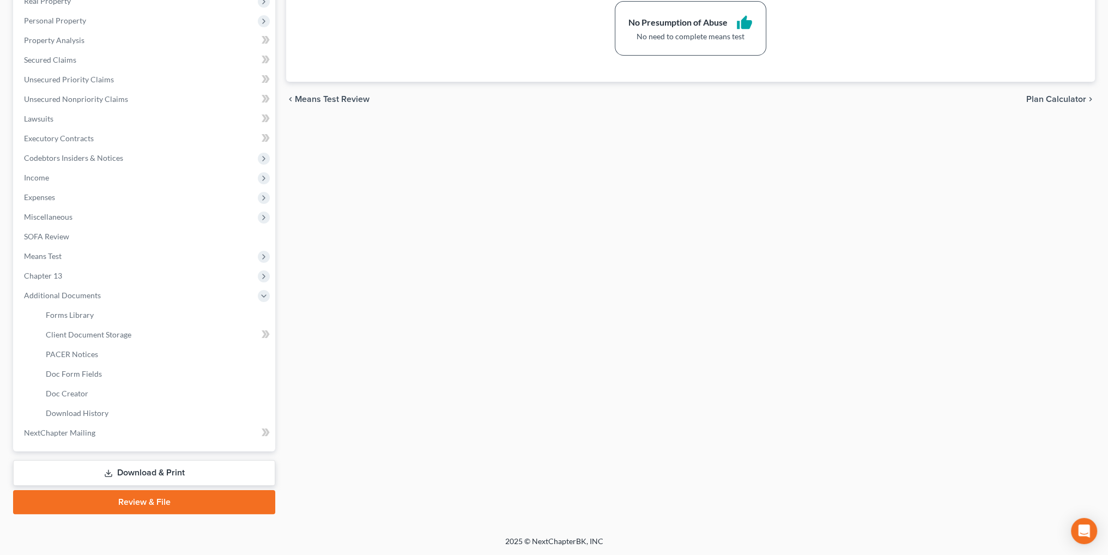
click at [142, 472] on link "Download & Print" at bounding box center [144, 473] width 262 height 26
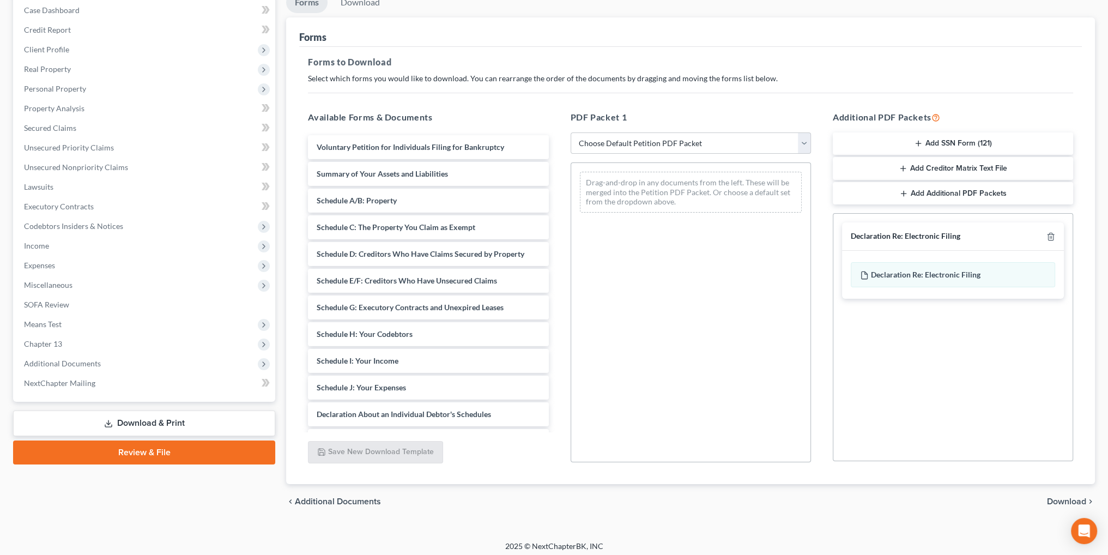
scroll to position [118, 0]
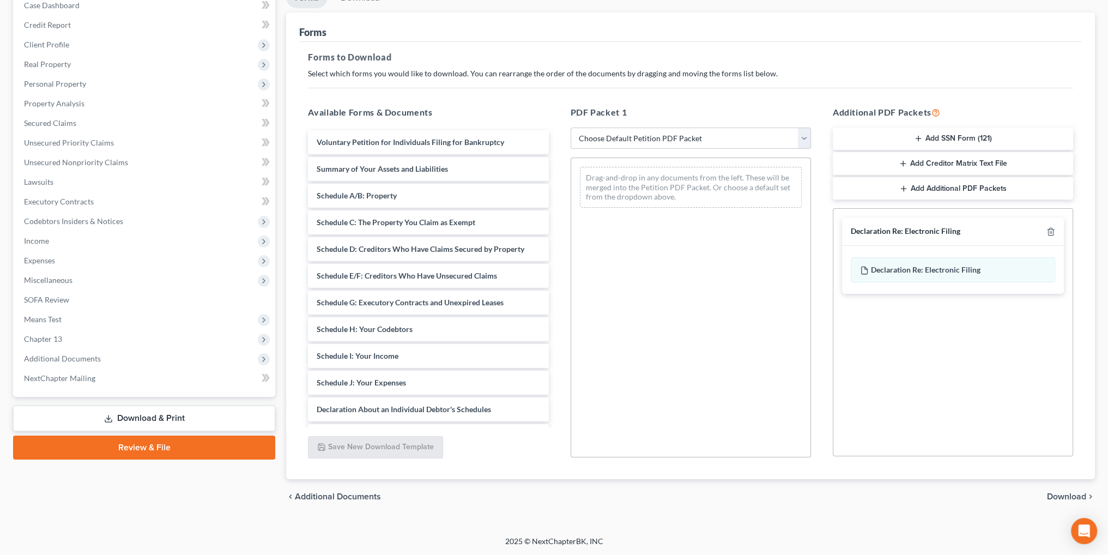
click at [1072, 496] on span "Download" at bounding box center [1066, 496] width 39 height 9
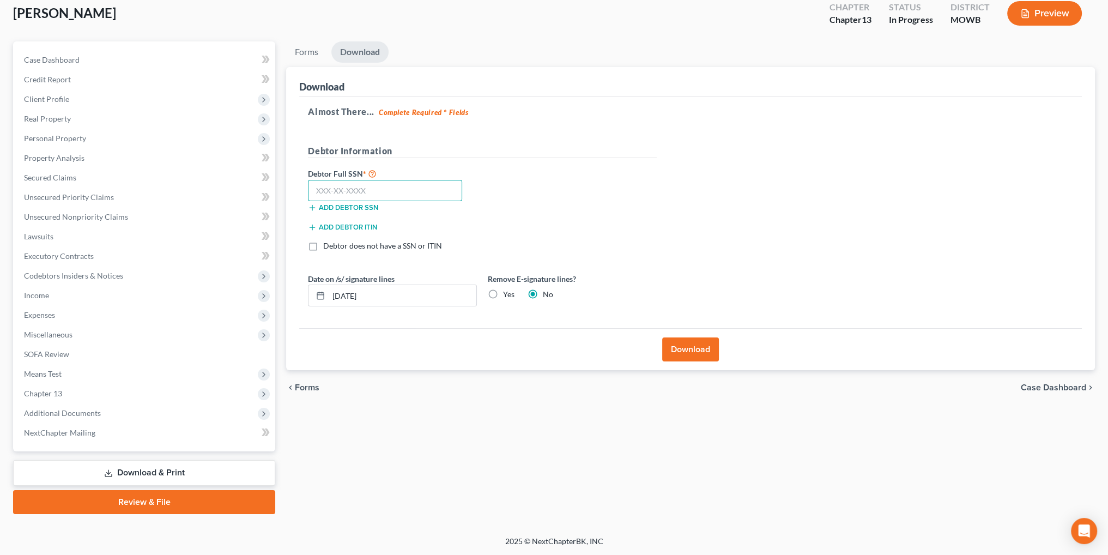
click at [339, 187] on input "text" at bounding box center [385, 191] width 154 height 22
type input "557-55-6269"
click at [393, 299] on input "[DATE]" at bounding box center [403, 295] width 148 height 21
drag, startPoint x: 331, startPoint y: 299, endPoint x: 286, endPoint y: 296, distance: 45.9
click at [286, 296] on div "Forms Download Forms Forms to Download Select which forms you would like to dow…" at bounding box center [690, 277] width 819 height 472
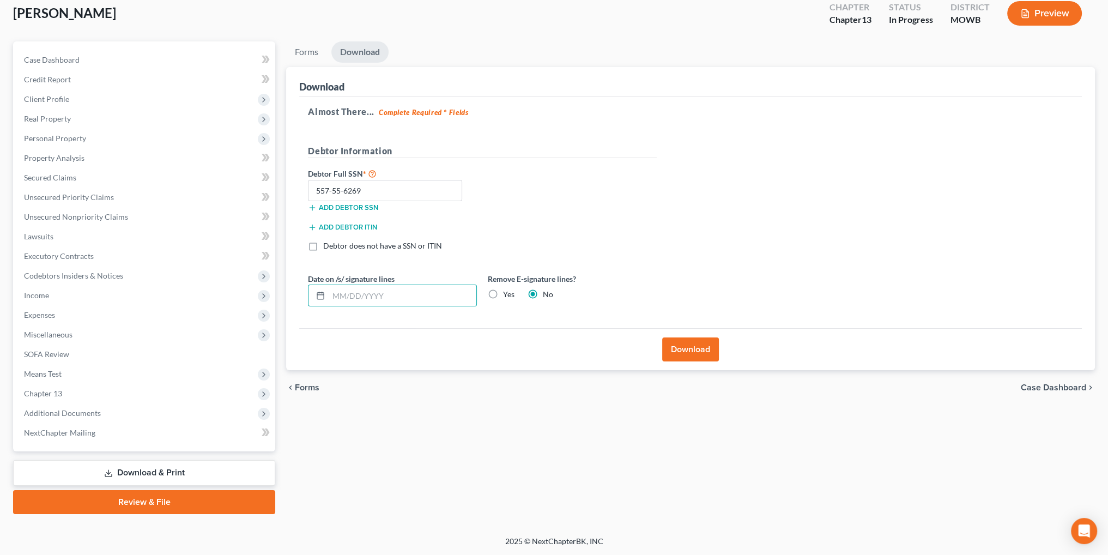
click at [503, 295] on label "Yes" at bounding box center [508, 294] width 11 height 11
click at [507, 295] on input "Yes" at bounding box center [510, 292] width 7 height 7
radio input "true"
radio input "false"
click at [689, 348] on button "Download" at bounding box center [690, 349] width 57 height 24
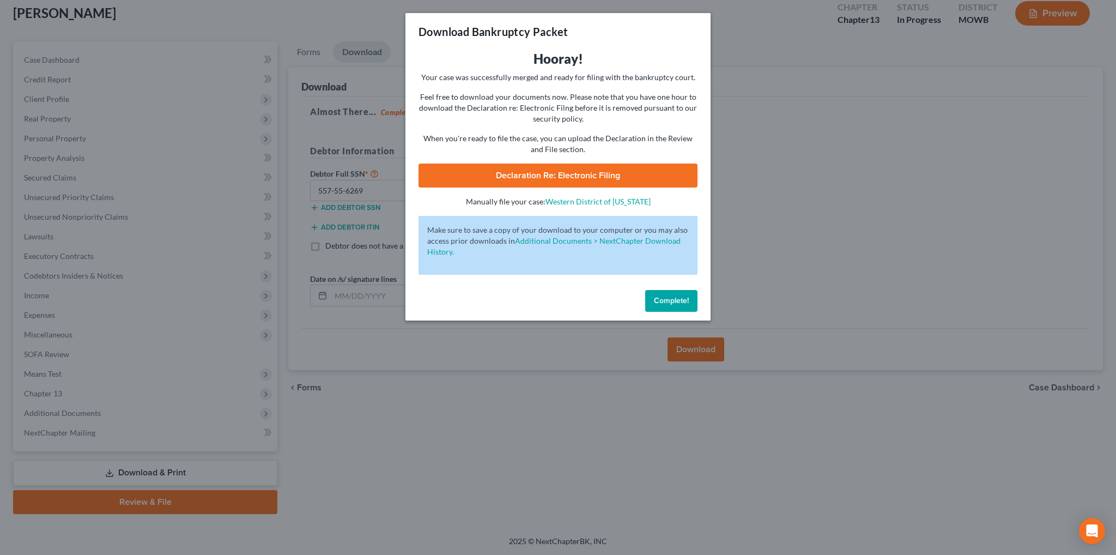
click at [560, 177] on span "Declaration Re: Electronic Filing" at bounding box center [558, 175] width 124 height 11
click at [665, 302] on span "Complete!" at bounding box center [671, 300] width 35 height 9
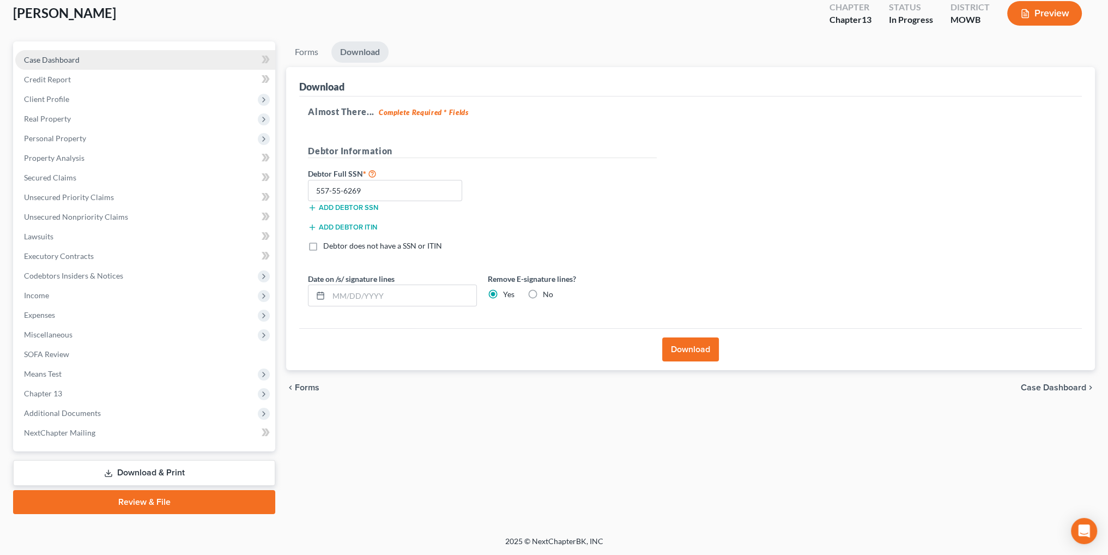
click at [52, 59] on span "Case Dashboard" at bounding box center [52, 59] width 56 height 9
select select "6"
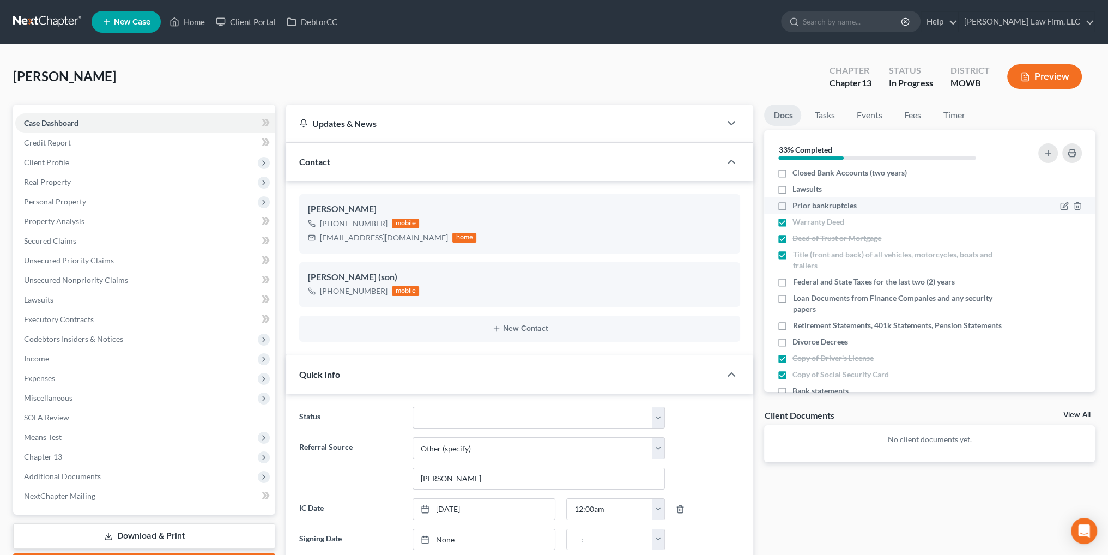
scroll to position [17, 0]
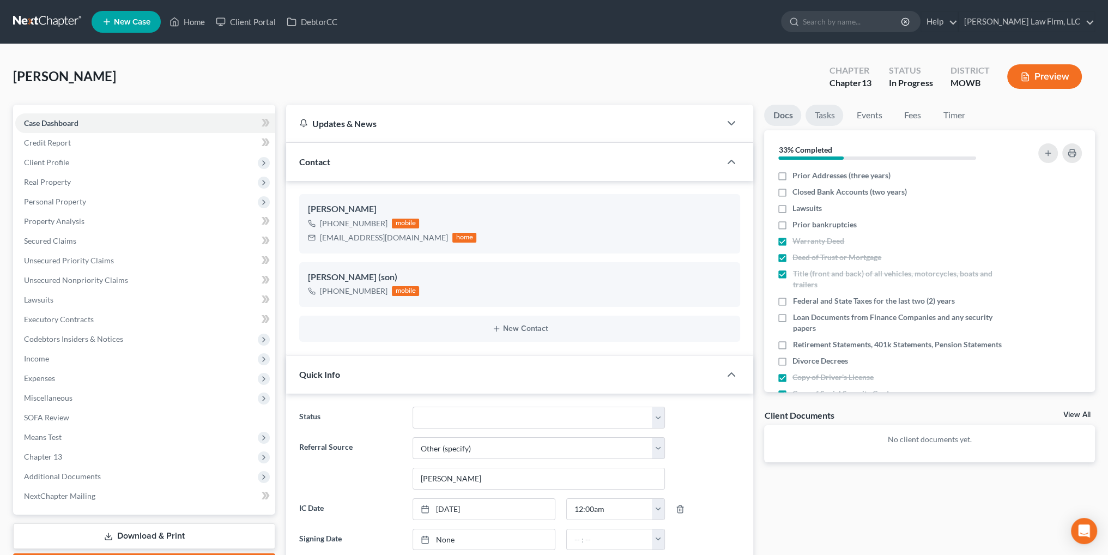
click at [816, 113] on link "Tasks" at bounding box center [824, 115] width 38 height 21
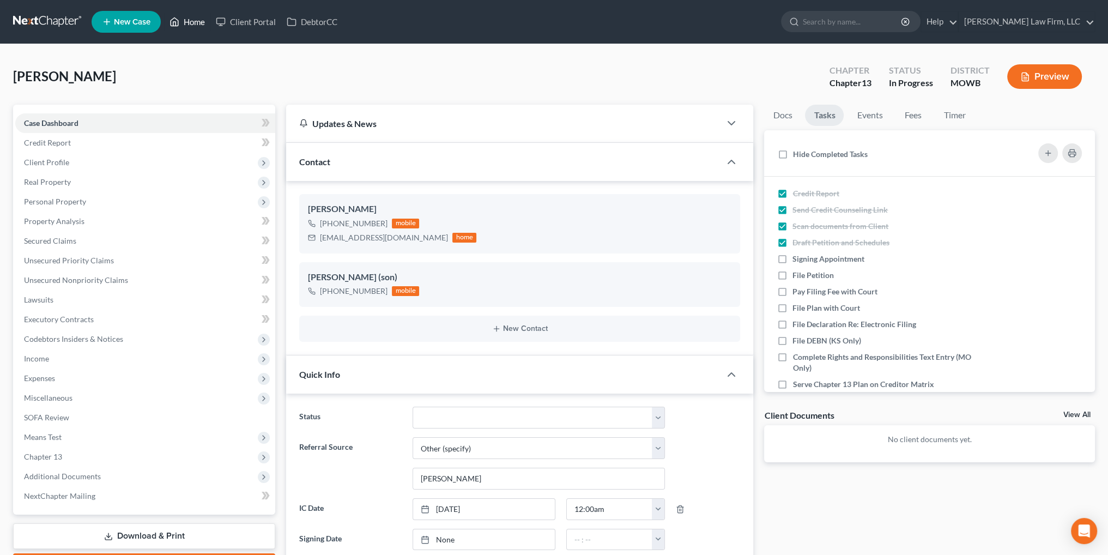
click at [194, 25] on link "Home" at bounding box center [187, 22] width 46 height 20
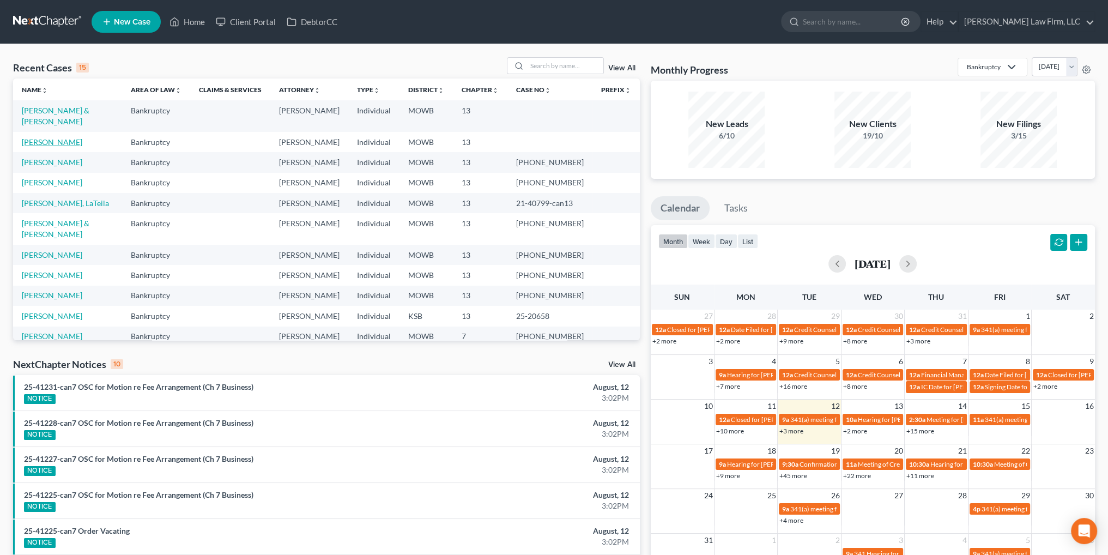
click at [46, 137] on link "[PERSON_NAME]" at bounding box center [52, 141] width 60 height 9
select select "6"
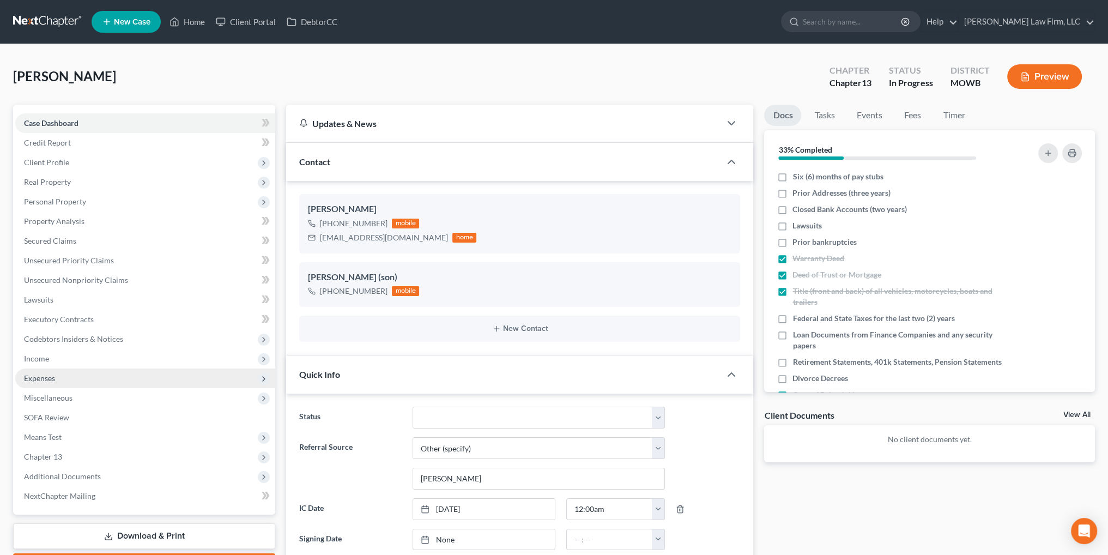
click at [42, 375] on span "Expenses" at bounding box center [39, 377] width 31 height 9
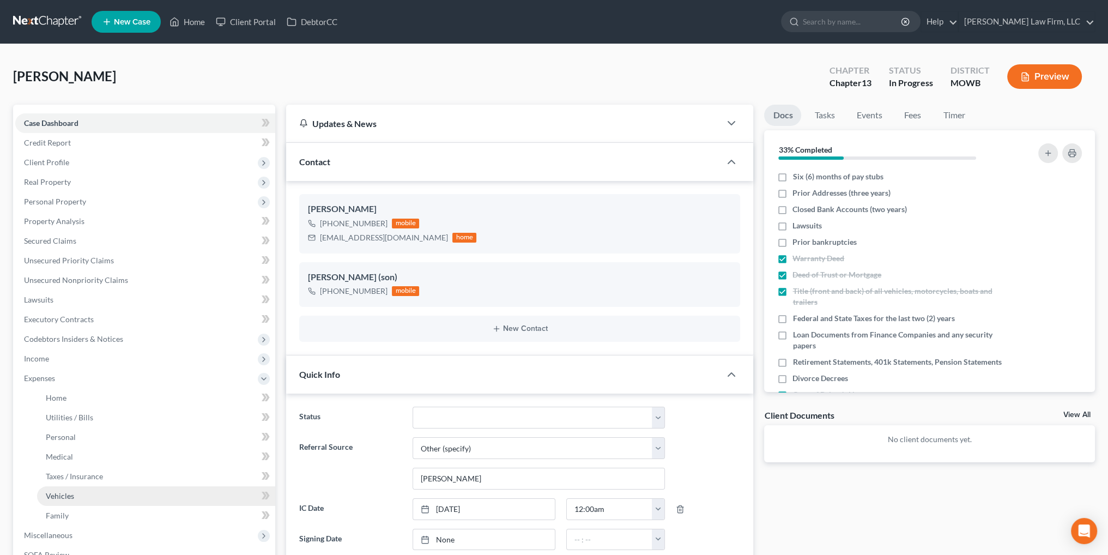
click at [61, 495] on span "Vehicles" at bounding box center [60, 495] width 28 height 9
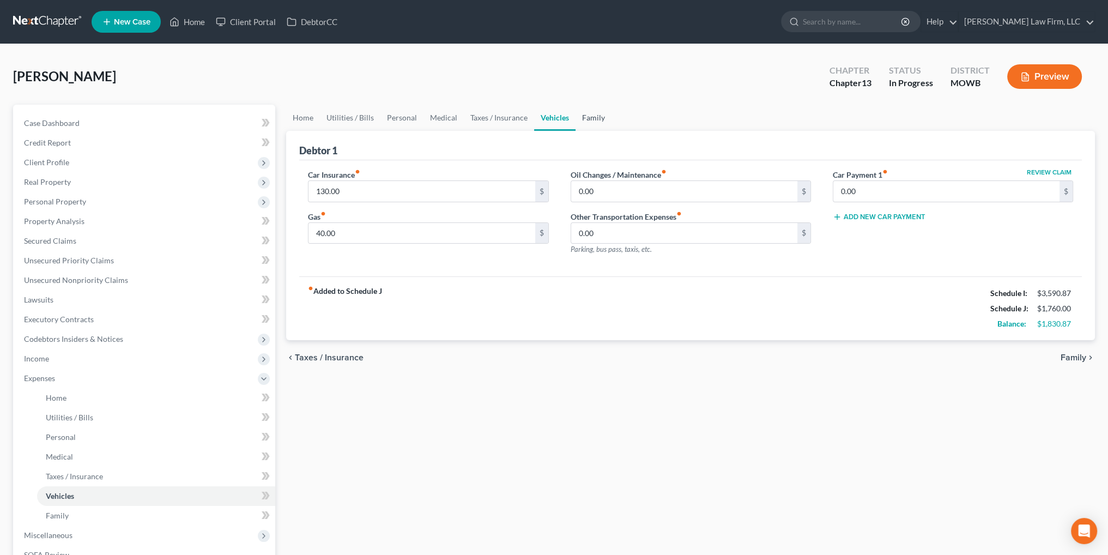
click at [585, 119] on link "Family" at bounding box center [593, 118] width 36 height 26
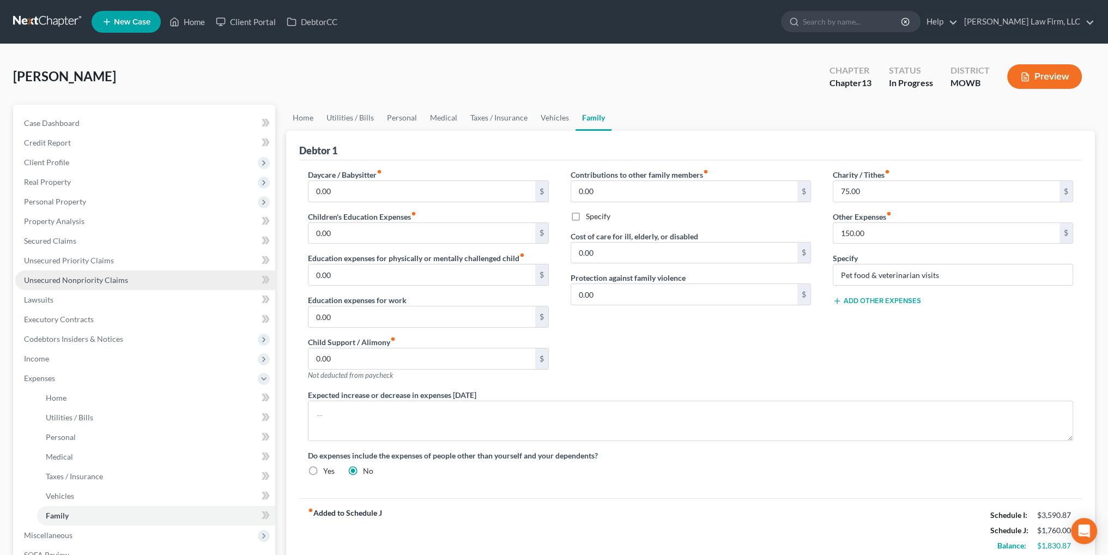
click at [72, 278] on span "Unsecured Nonpriority Claims" at bounding box center [76, 279] width 104 height 9
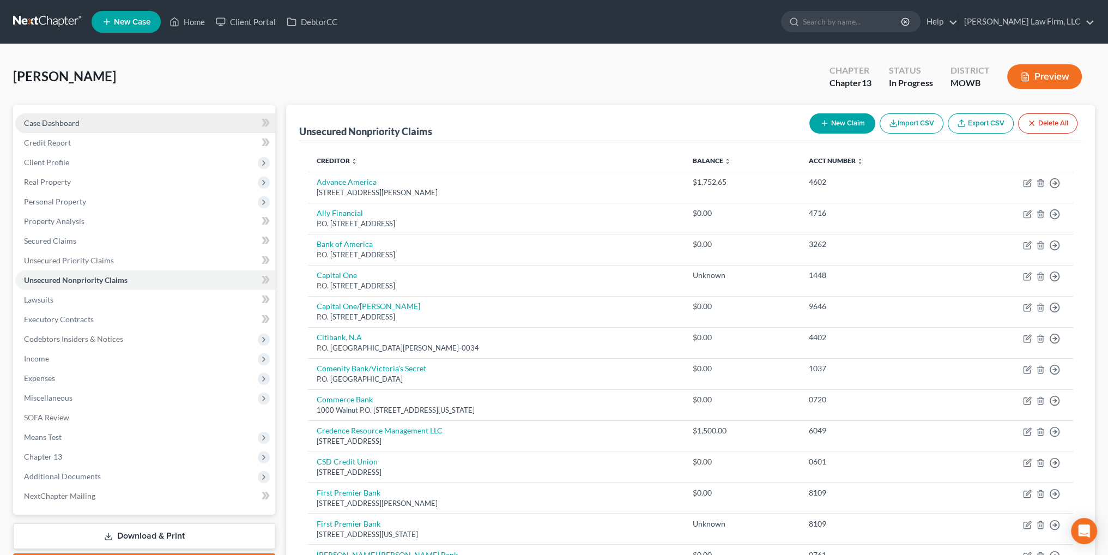
click at [55, 122] on span "Case Dashboard" at bounding box center [52, 122] width 56 height 9
select select "6"
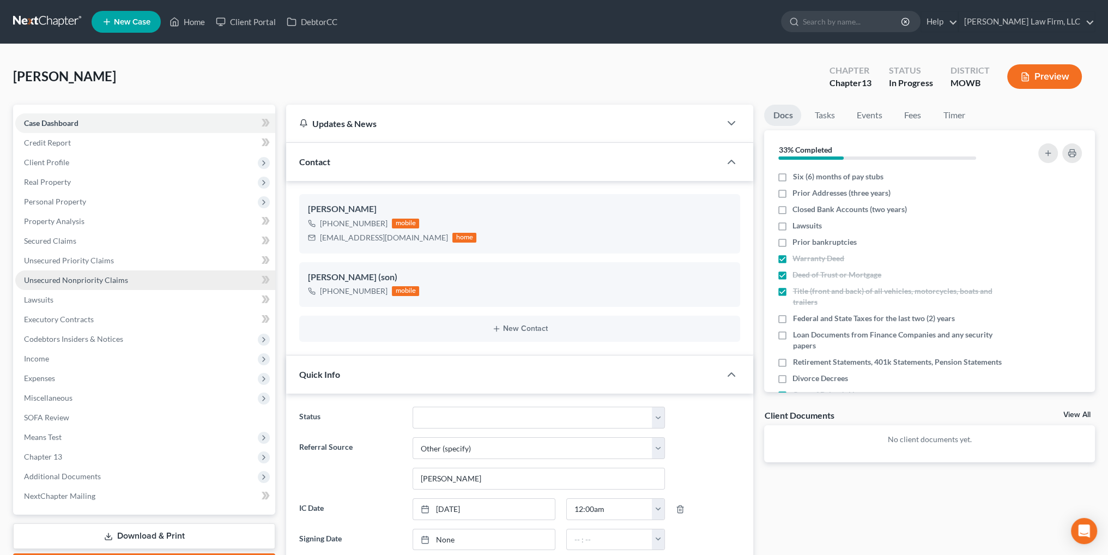
click at [76, 282] on span "Unsecured Nonpriority Claims" at bounding box center [76, 279] width 104 height 9
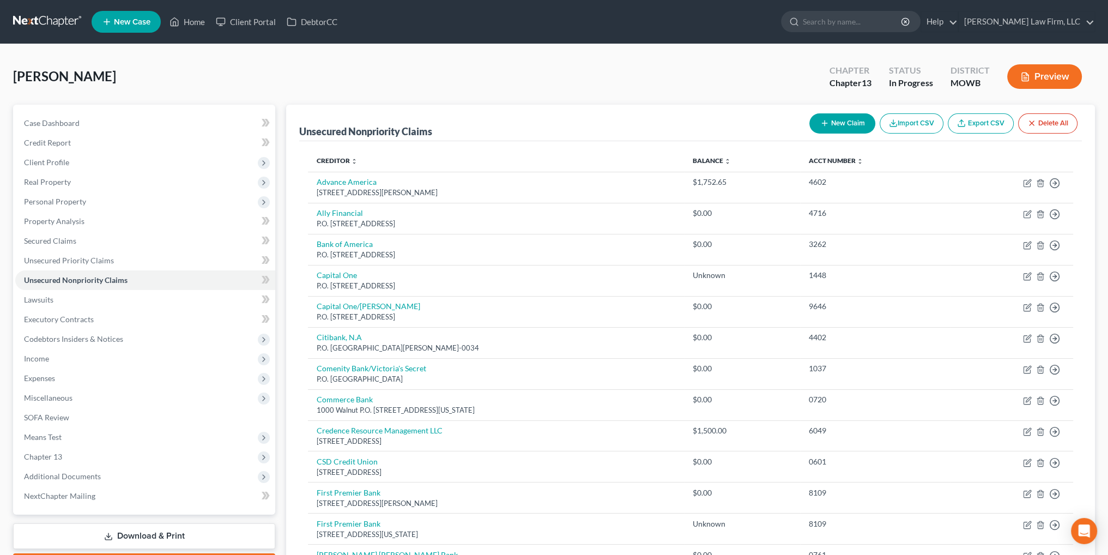
click at [1043, 78] on button "Preview" at bounding box center [1044, 76] width 75 height 25
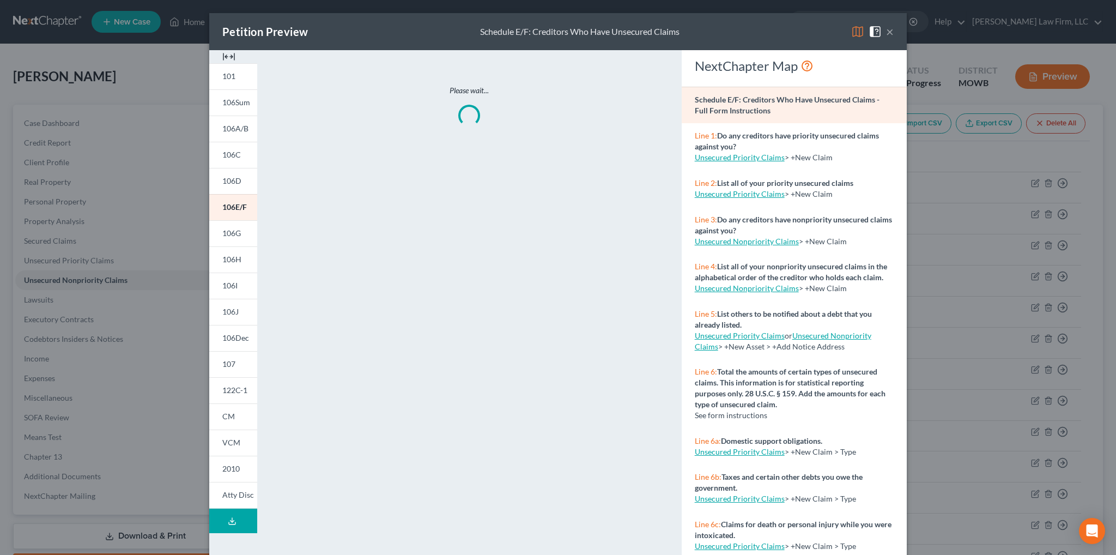
click at [228, 522] on icon at bounding box center [232, 521] width 9 height 9
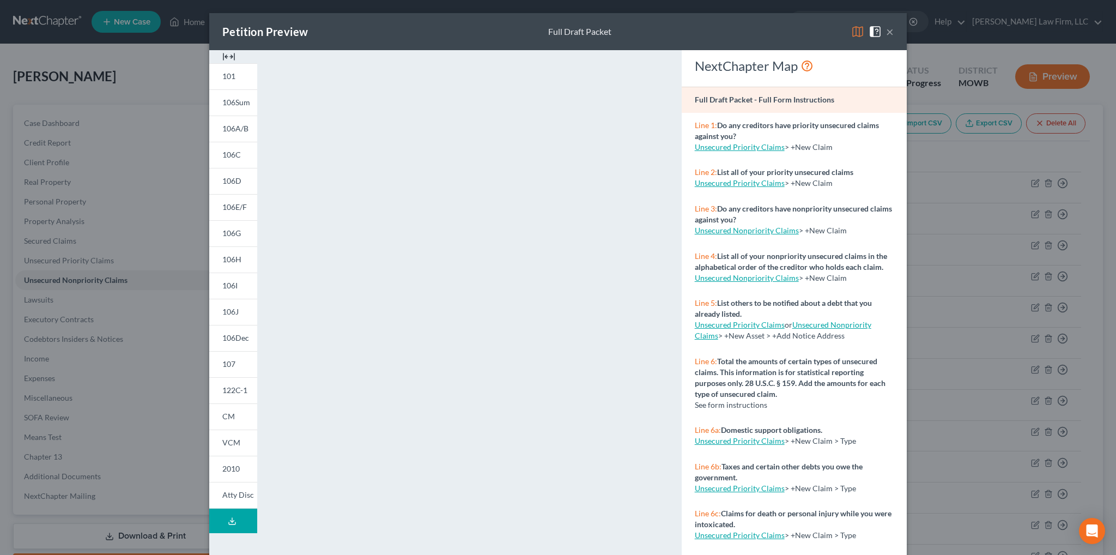
drag, startPoint x: 884, startPoint y: 33, endPoint x: 1097, endPoint y: 19, distance: 213.5
click at [886, 33] on button "×" at bounding box center [890, 31] width 8 height 13
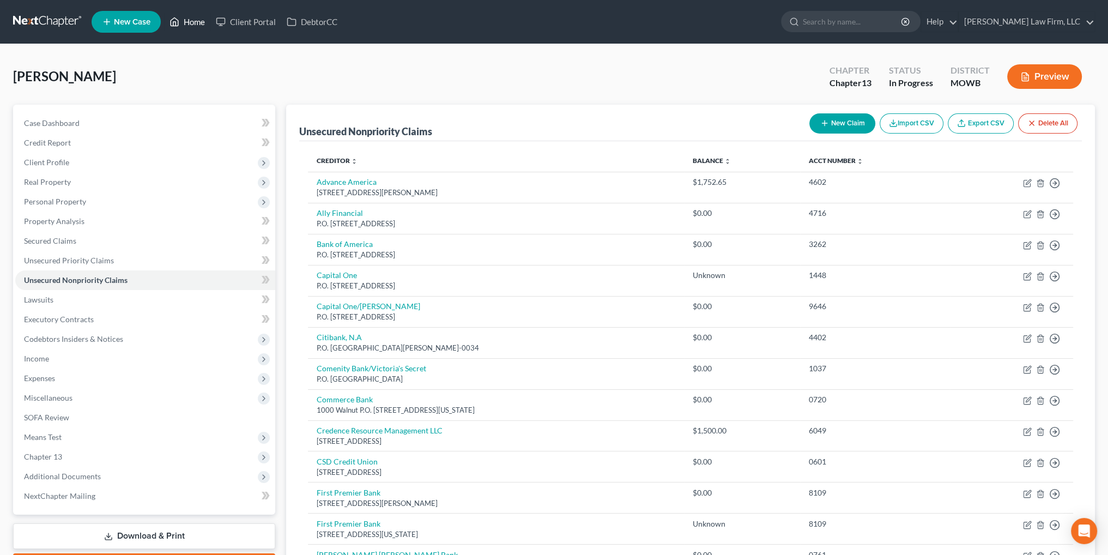
click at [190, 26] on link "Home" at bounding box center [187, 22] width 46 height 20
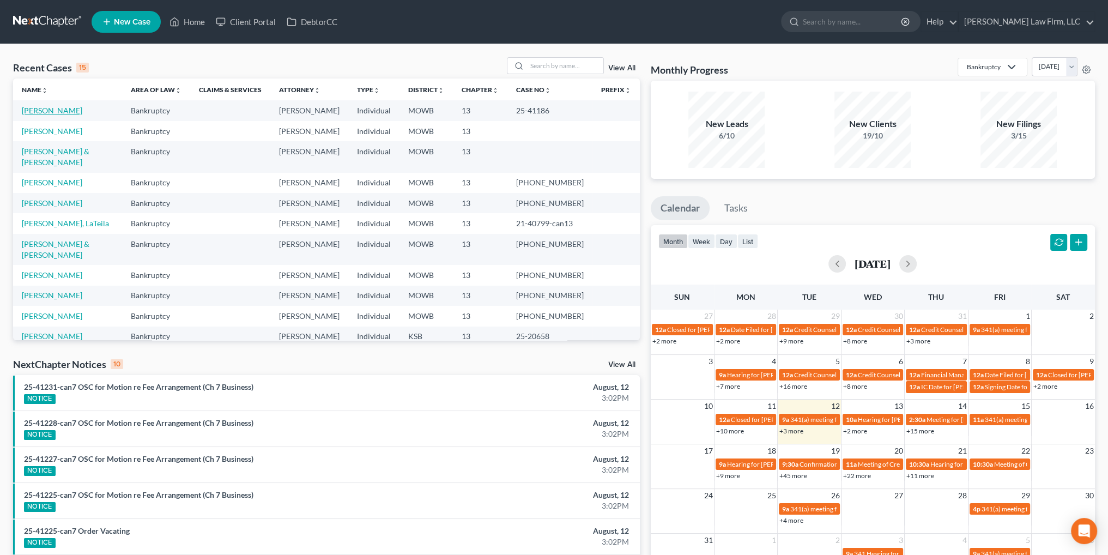
click at [41, 110] on link "[PERSON_NAME]" at bounding box center [52, 110] width 60 height 9
select select "4"
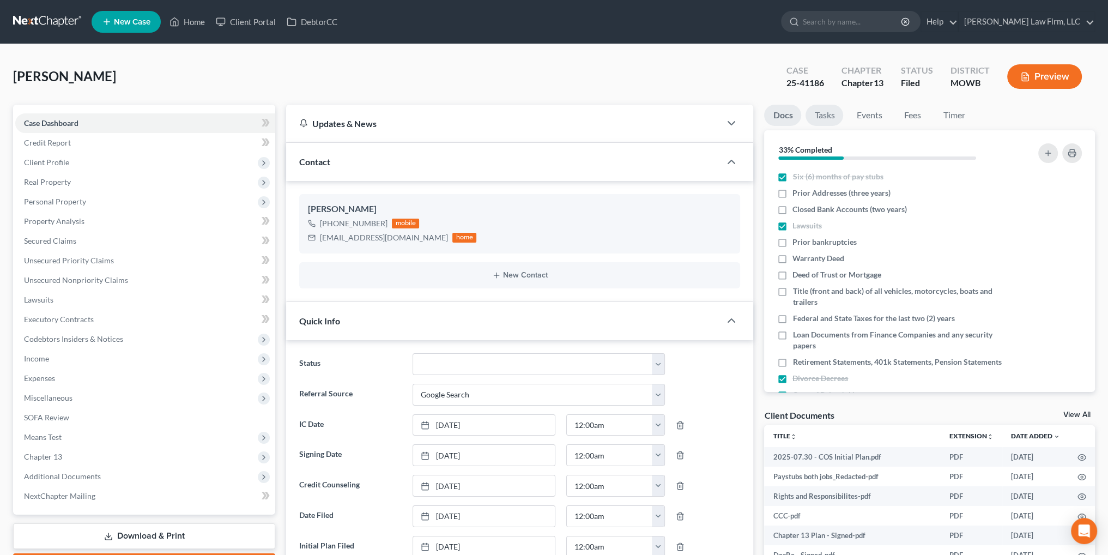
click at [824, 109] on link "Tasks" at bounding box center [824, 115] width 38 height 21
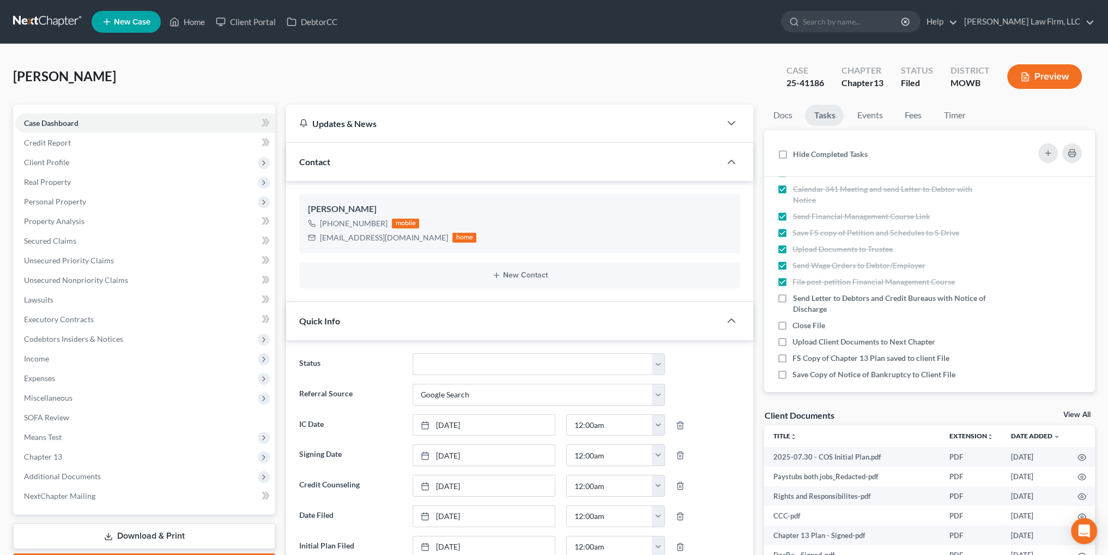
scroll to position [327, 0]
click at [34, 166] on span "Client Profile" at bounding box center [145, 163] width 260 height 20
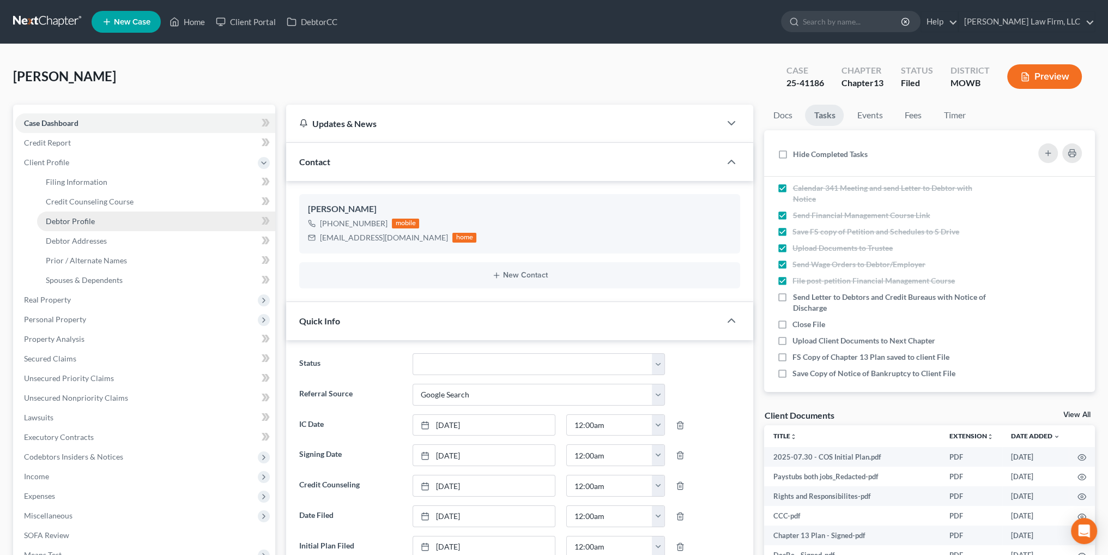
click at [85, 217] on span "Debtor Profile" at bounding box center [70, 220] width 49 height 9
select select "3"
select select "1"
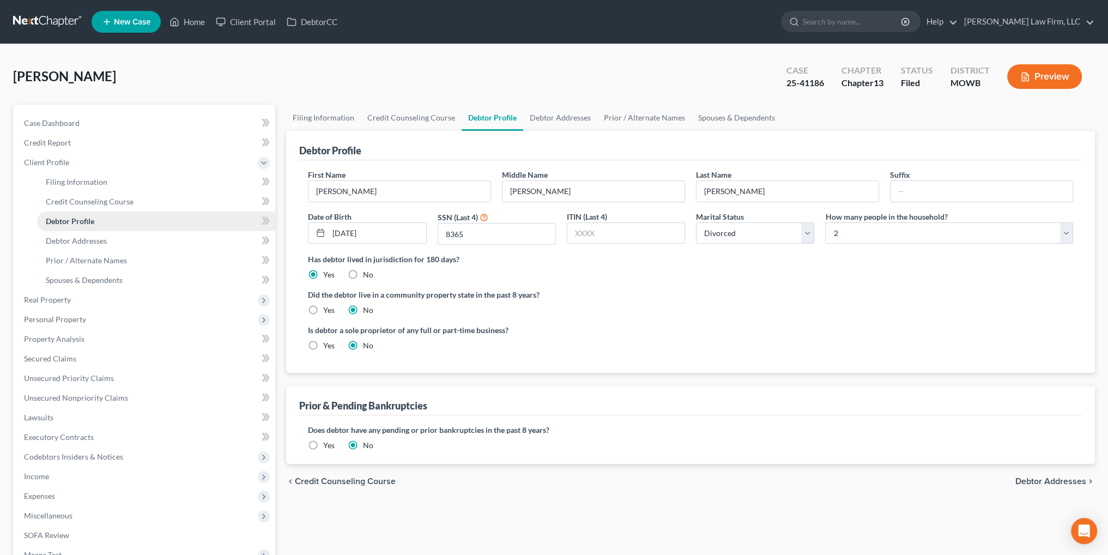
radio input "true"
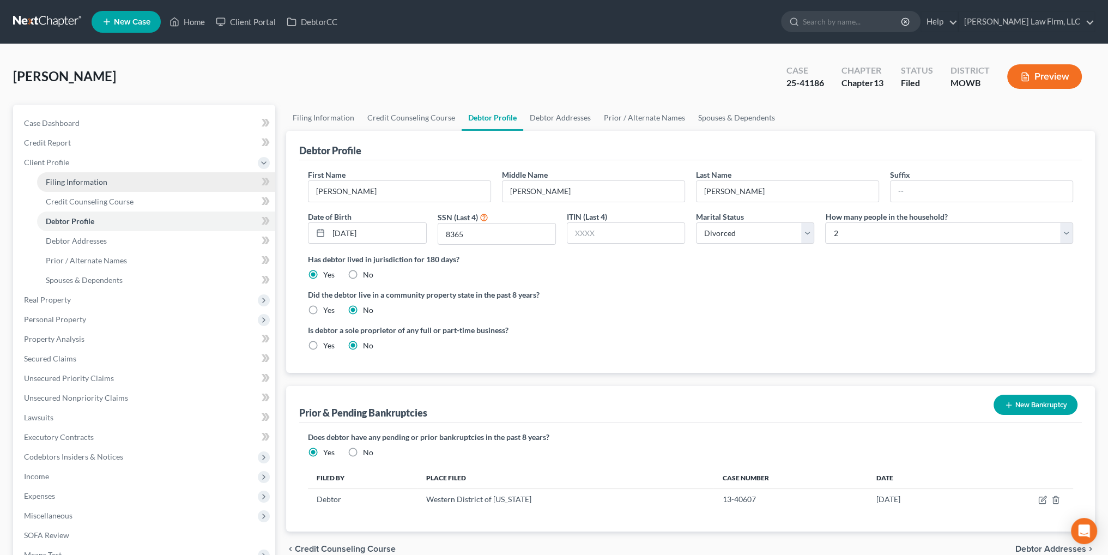
click at [83, 175] on link "Filing Information" at bounding box center [156, 182] width 238 height 20
select select "1"
select select "0"
select select "3"
select select "46"
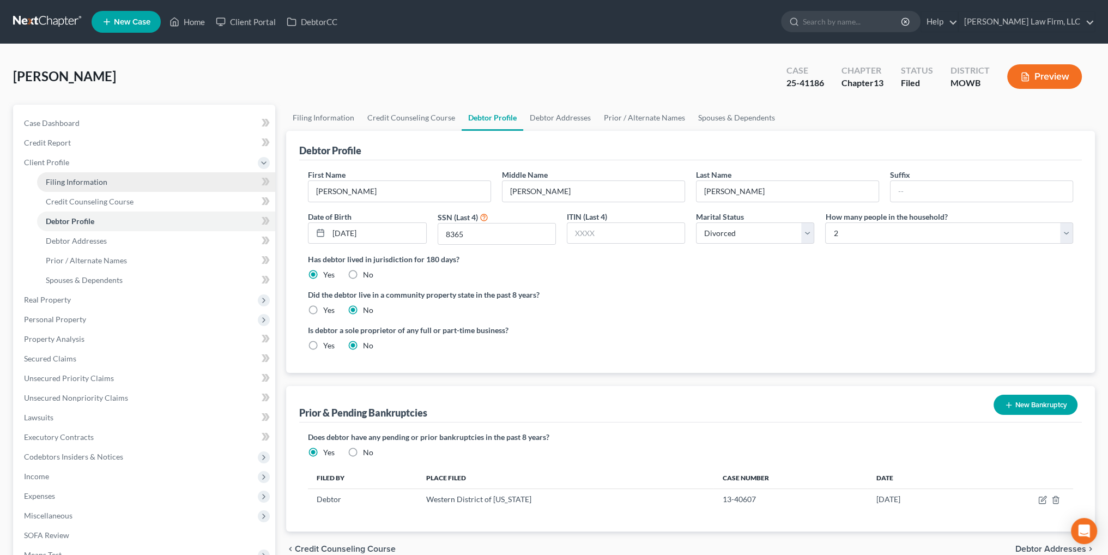
select select "6"
select select "26"
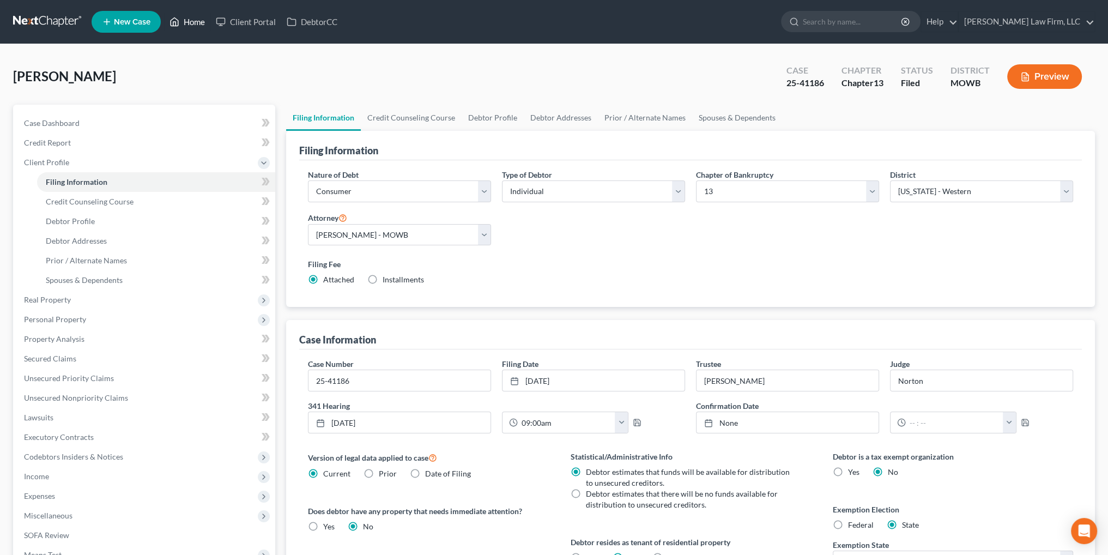
click at [192, 21] on link "Home" at bounding box center [187, 22] width 46 height 20
